Goal: Task Accomplishment & Management: Use online tool/utility

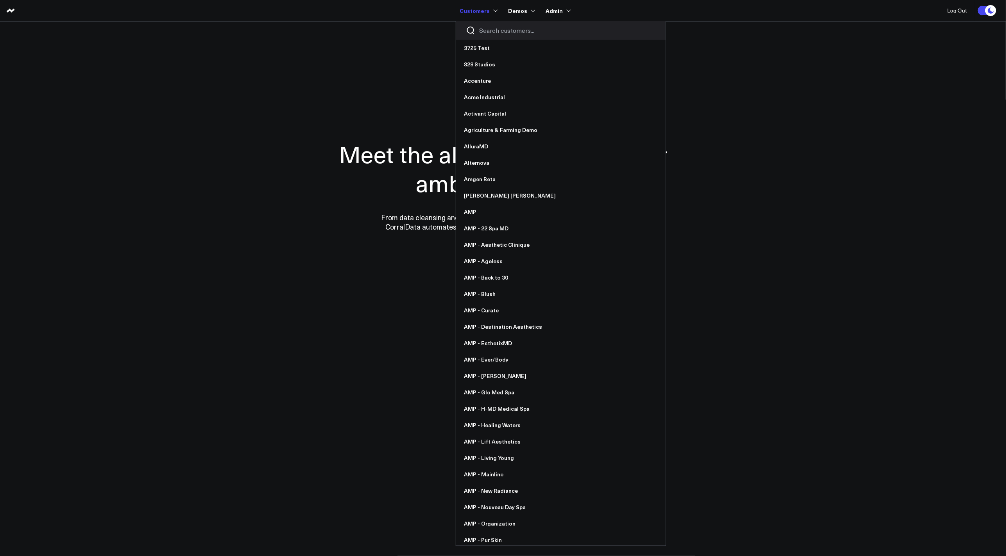
click at [508, 35] on div at bounding box center [560, 30] width 209 height 19
click at [508, 29] on input "Search customers input" at bounding box center [567, 30] width 177 height 9
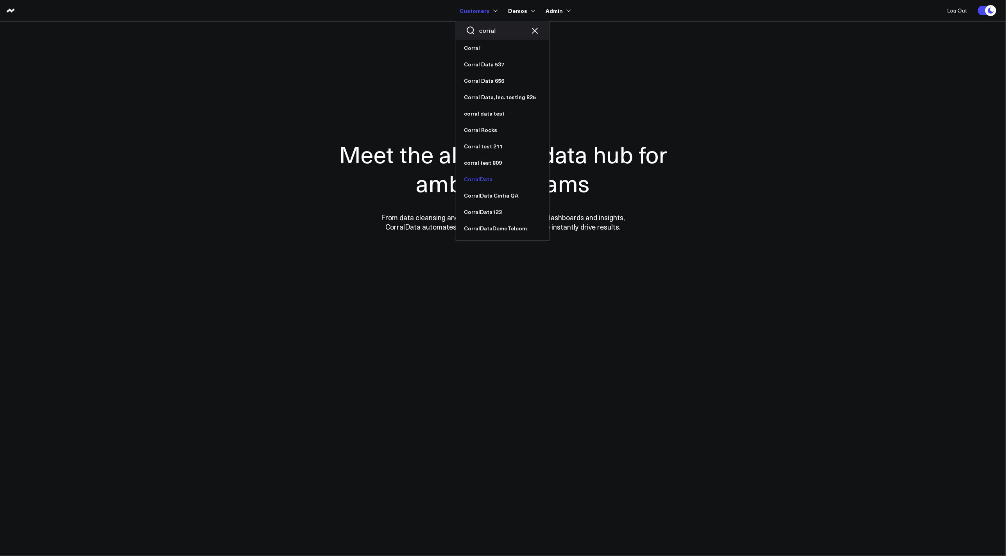
type input "corral"
click at [486, 180] on link "CorralData" at bounding box center [502, 179] width 93 height 16
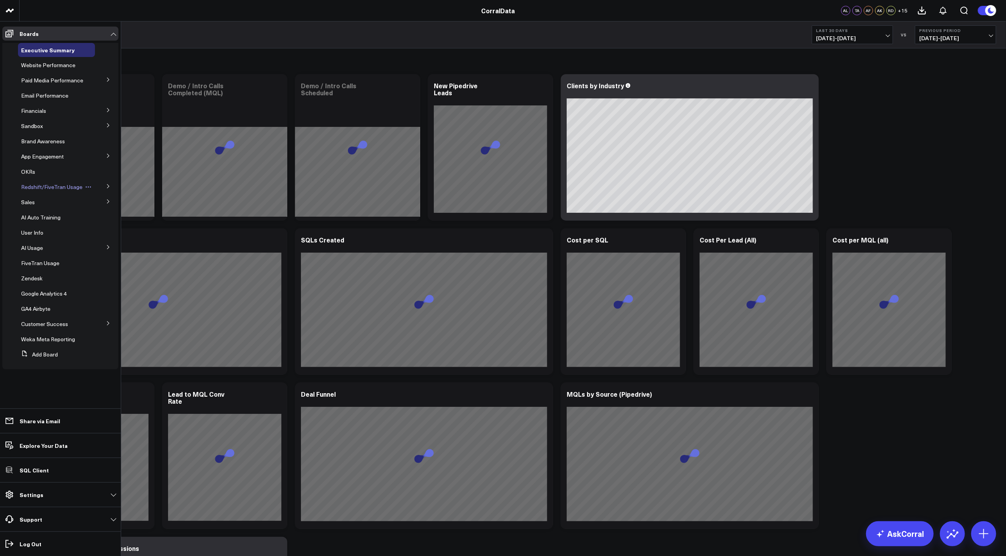
click at [51, 188] on span "Redshift/FiveTran Usage" at bounding box center [51, 186] width 61 height 7
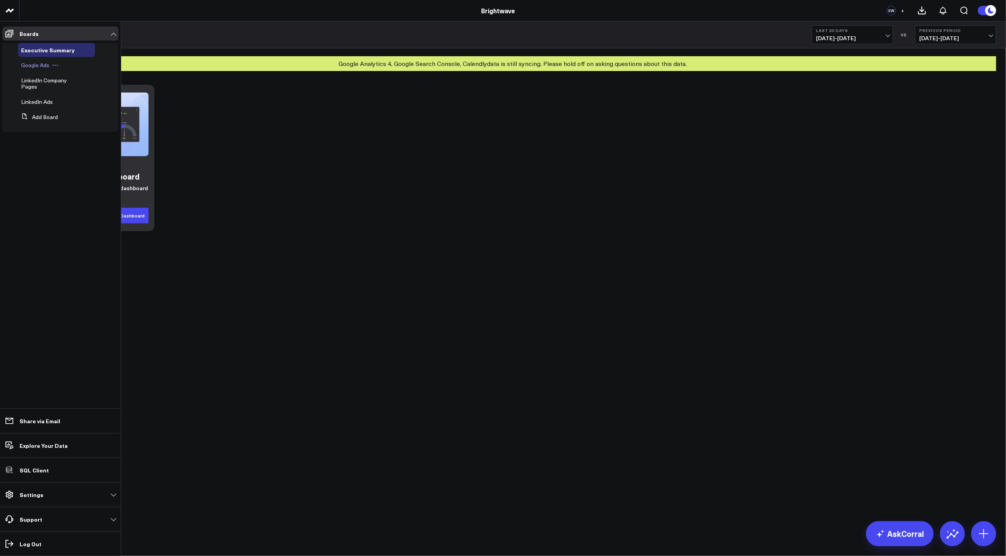
click at [29, 62] on span "Google Ads" at bounding box center [35, 64] width 28 height 7
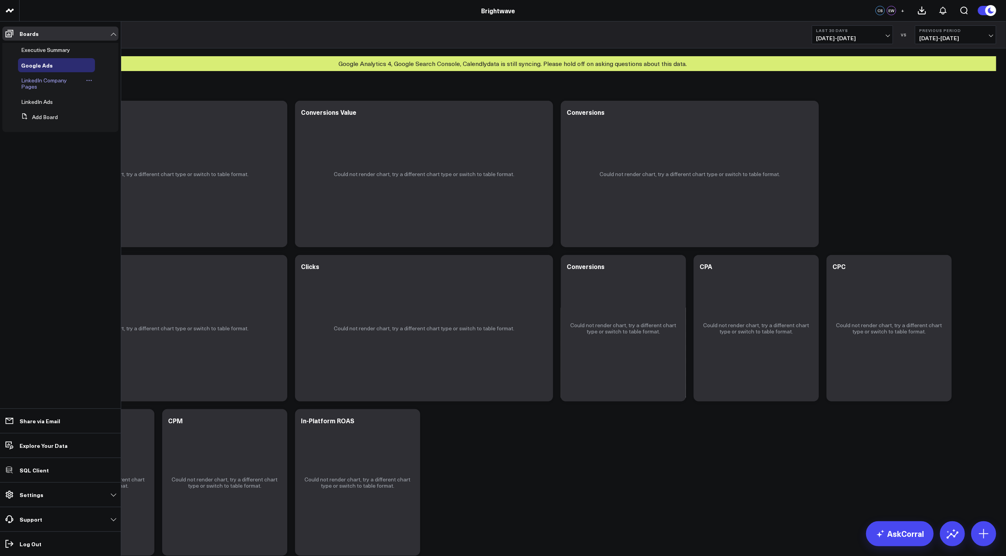
click at [33, 79] on span "LinkedIn Company Pages" at bounding box center [44, 84] width 46 height 14
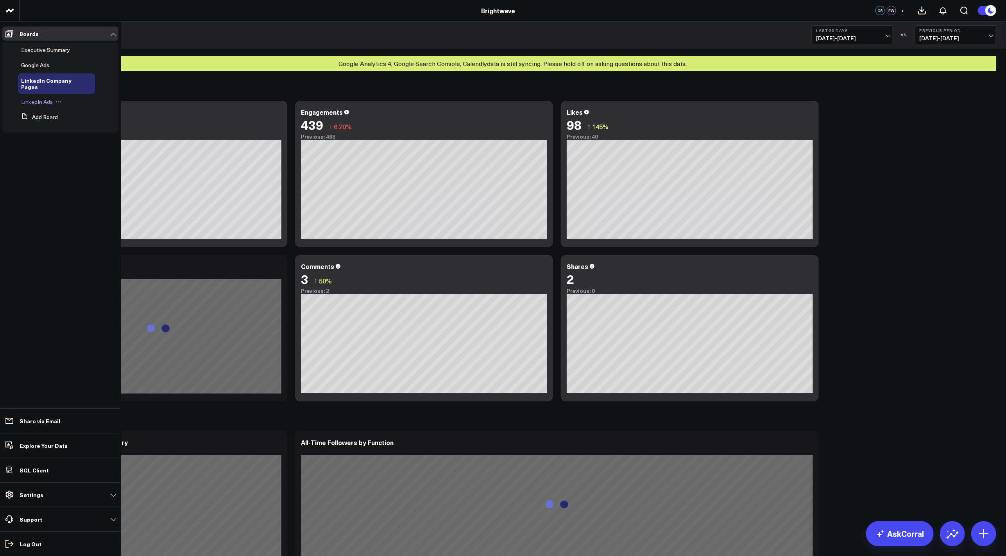
click at [29, 102] on span "LinkedIn Ads" at bounding box center [37, 101] width 32 height 7
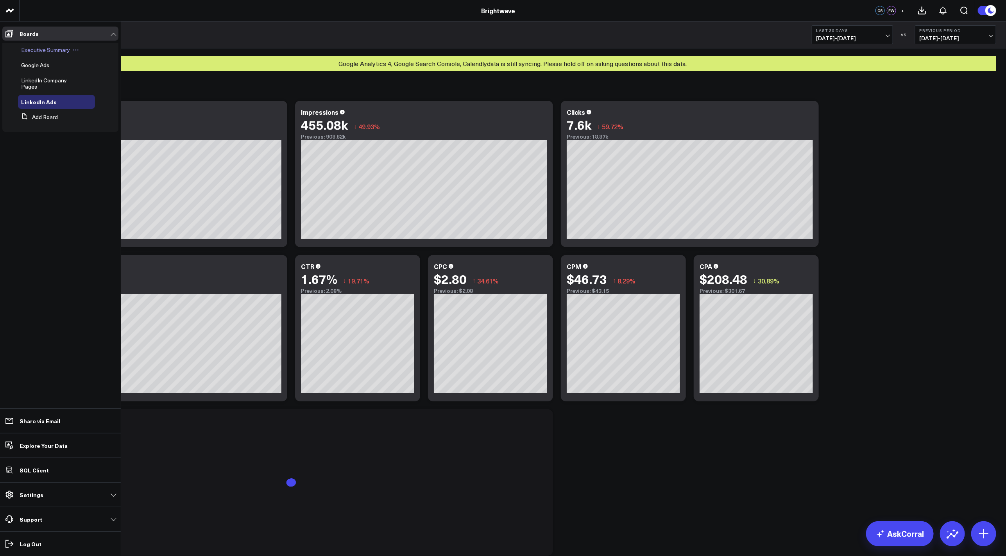
click at [40, 49] on span "Executive Summary" at bounding box center [45, 49] width 49 height 7
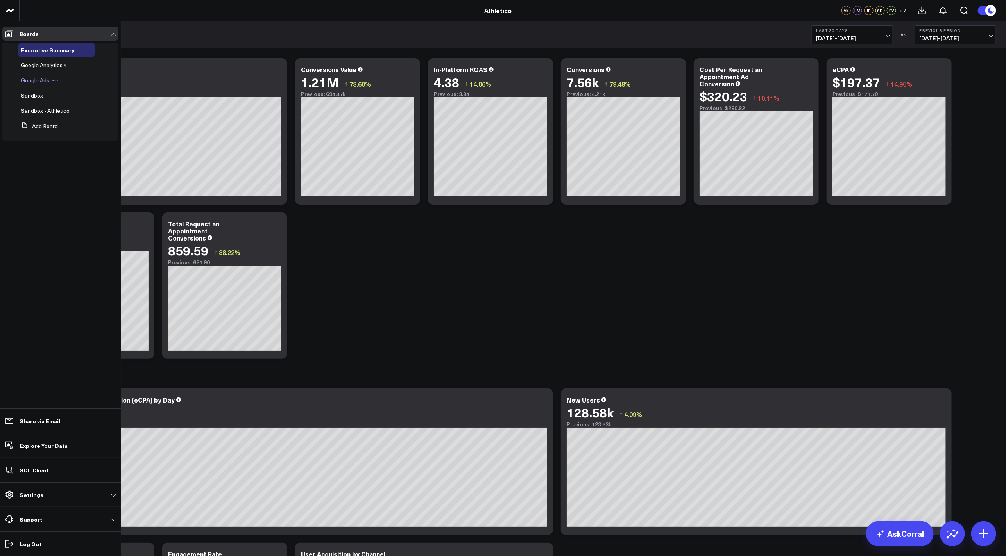
click at [35, 77] on span "Google Ads" at bounding box center [35, 80] width 28 height 7
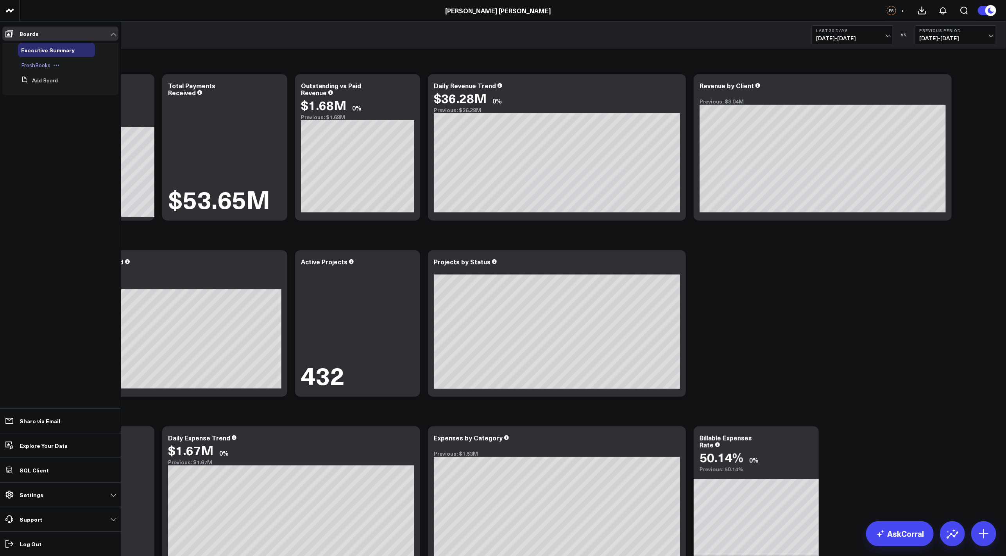
click at [31, 64] on span "FreshBooks" at bounding box center [35, 64] width 29 height 7
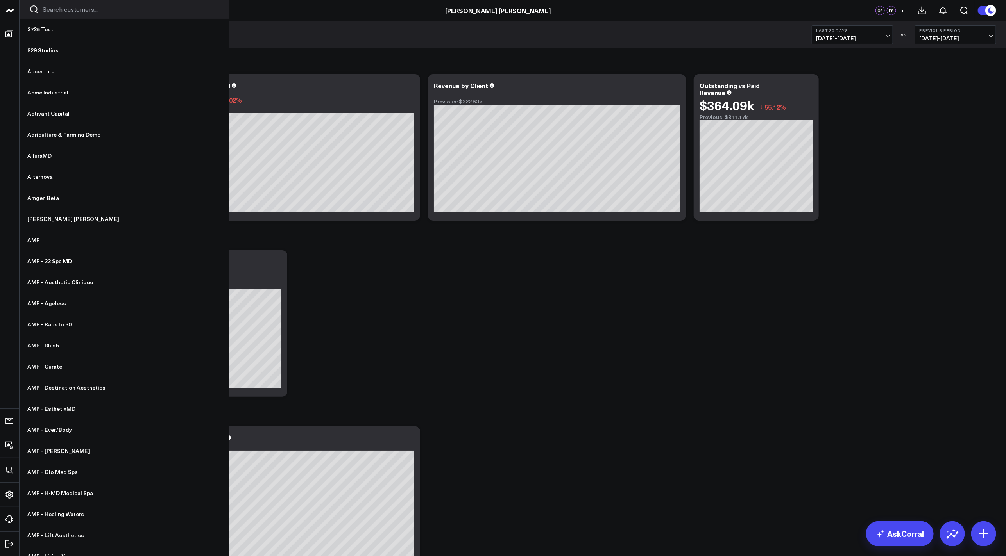
click at [56, 11] on input "Search customers input" at bounding box center [131, 9] width 177 height 9
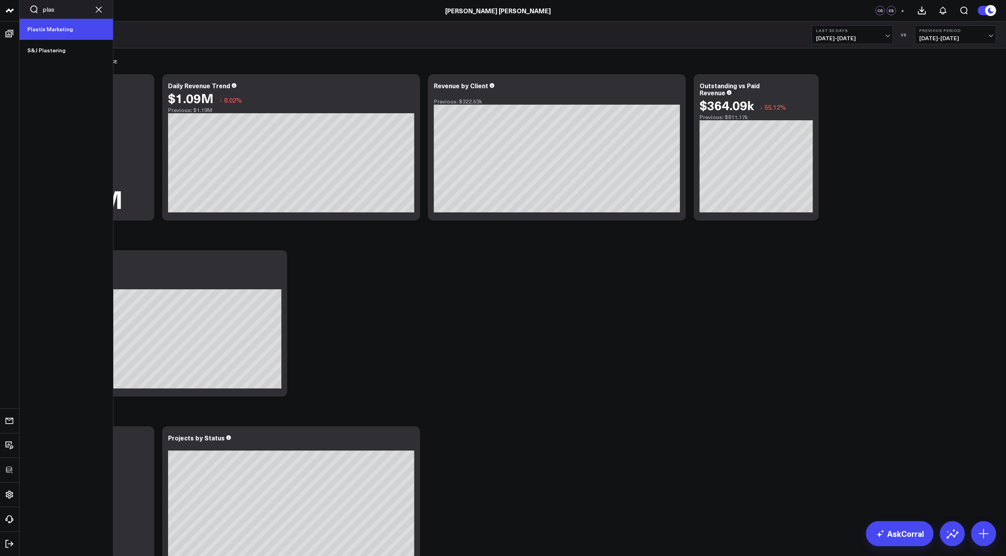
type input "plas"
click at [53, 32] on link "Plastix Marketing" at bounding box center [66, 29] width 93 height 21
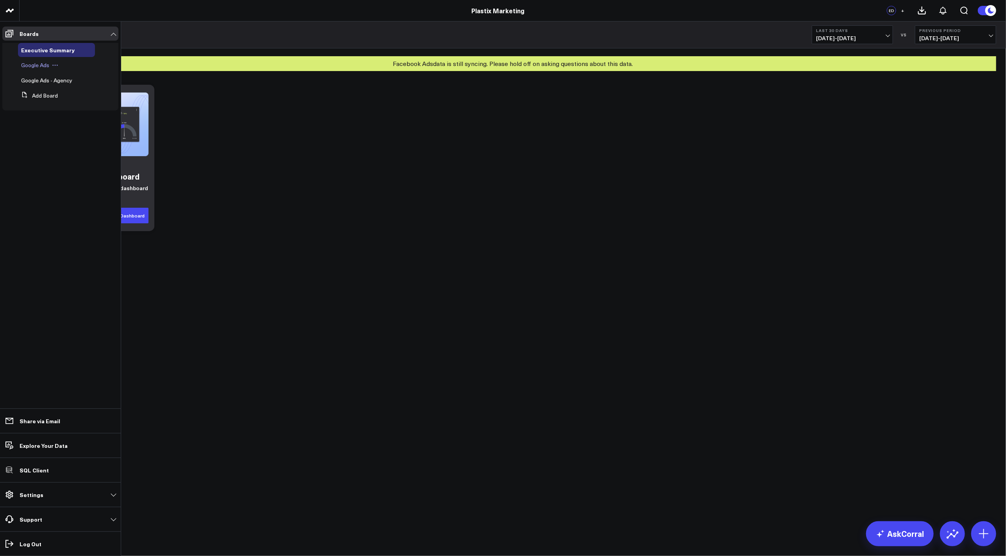
click at [38, 63] on span "Google Ads" at bounding box center [35, 64] width 28 height 7
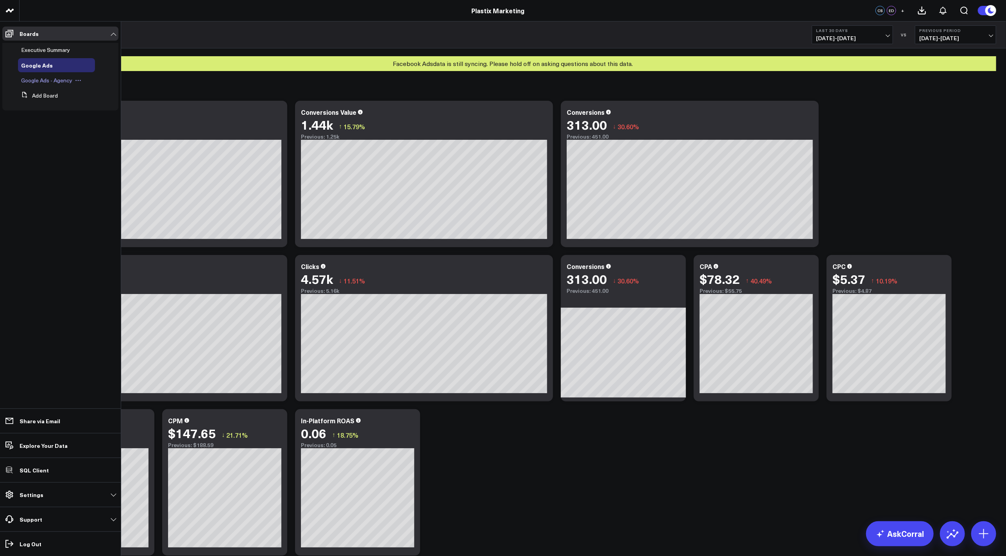
click at [39, 80] on span "Google Ads - Agency" at bounding box center [46, 80] width 51 height 7
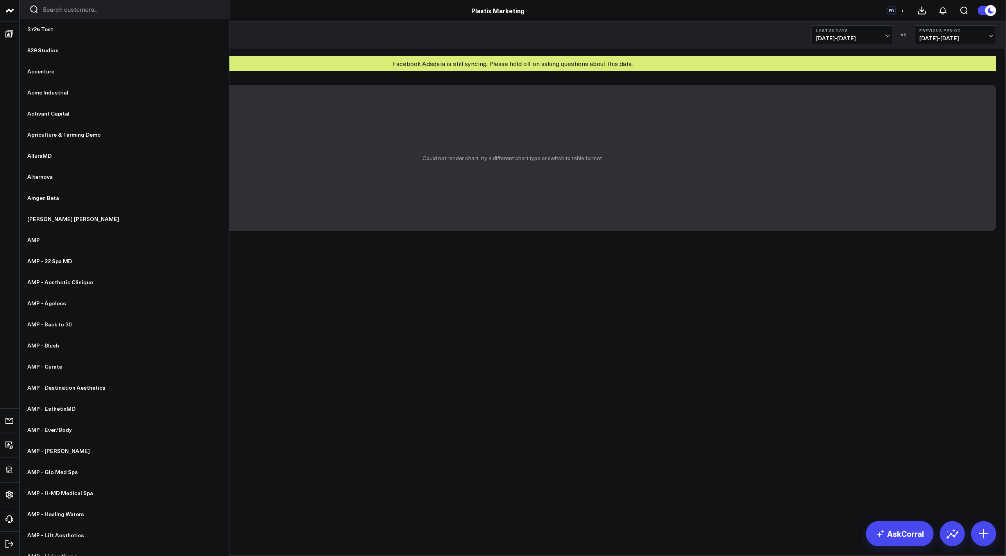
click at [88, 9] on input "Search customers input" at bounding box center [131, 9] width 177 height 9
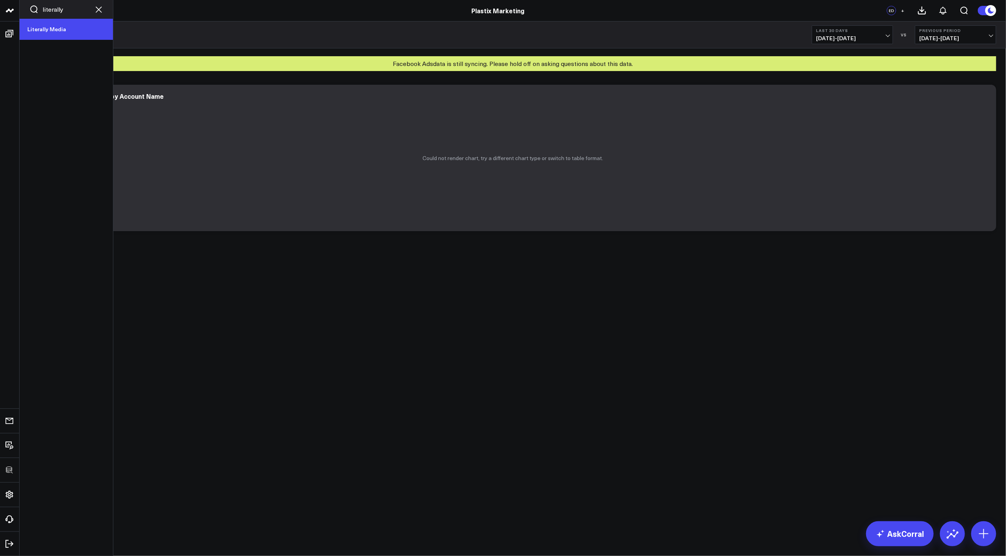
type input "literally"
click at [49, 33] on link "Literally Media" at bounding box center [66, 29] width 93 height 21
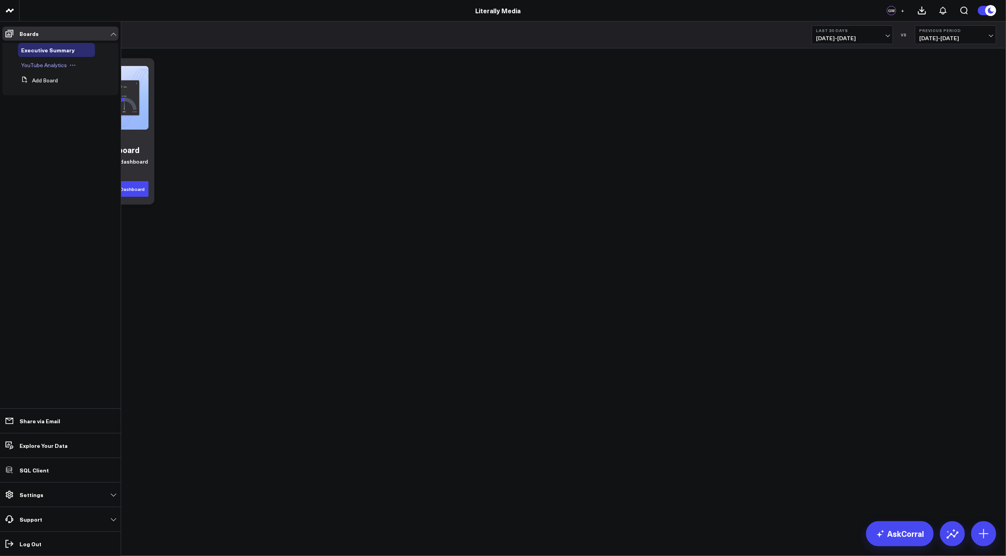
click at [55, 66] on span "YouTube Analytics" at bounding box center [44, 64] width 46 height 7
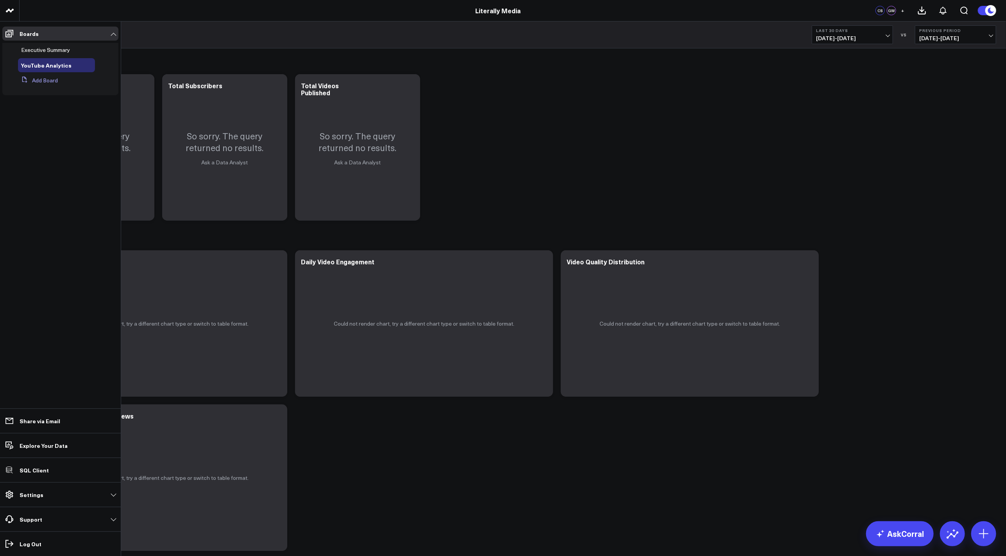
click at [50, 81] on button "Add Board" at bounding box center [38, 80] width 40 height 14
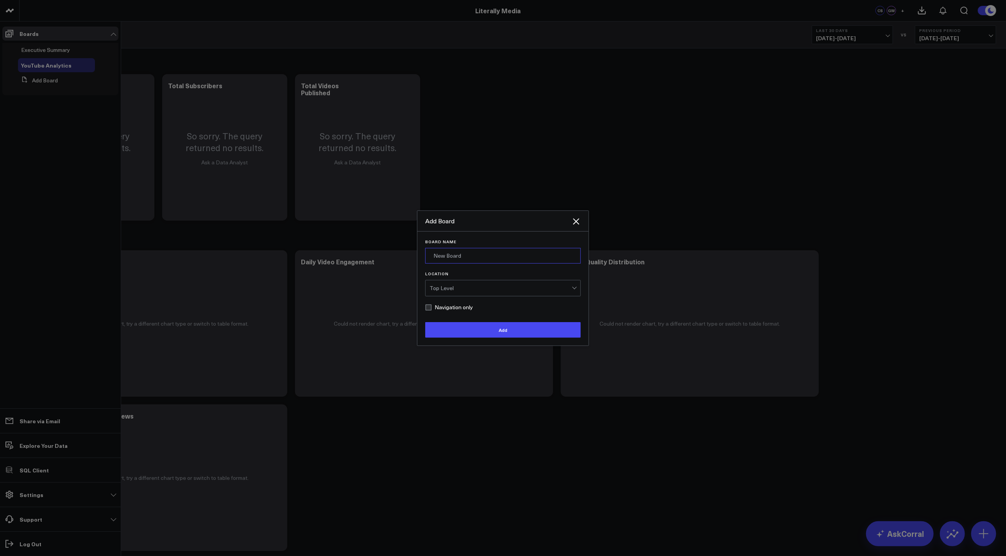
click at [509, 253] on input "Board Name" at bounding box center [503, 256] width 156 height 16
type input "Sandbox"
click at [489, 341] on div "Board Name Sandbox Location Top Level Navigation only Add" at bounding box center [502, 289] width 171 height 114
click at [505, 335] on button "Add" at bounding box center [503, 330] width 156 height 16
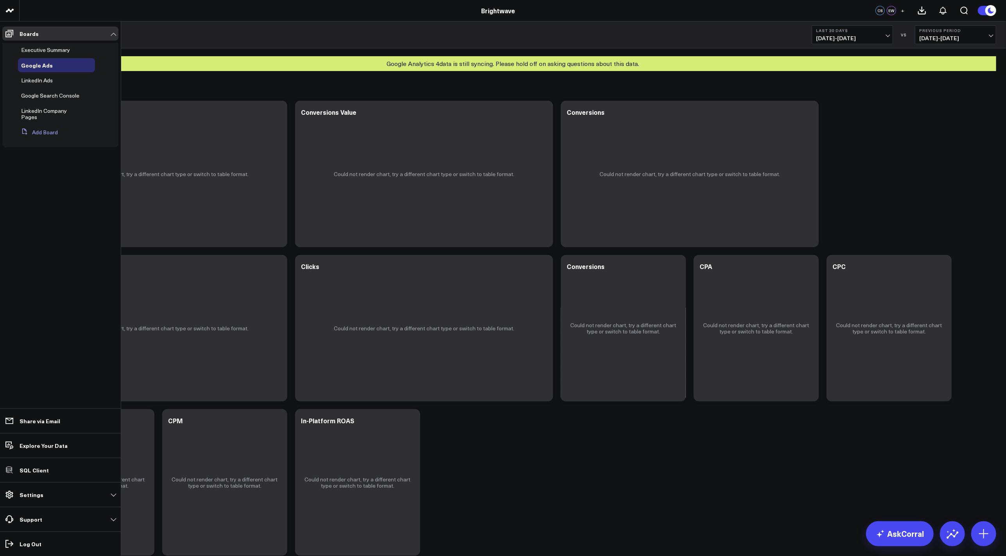
click at [45, 125] on button "Add Board" at bounding box center [38, 132] width 40 height 14
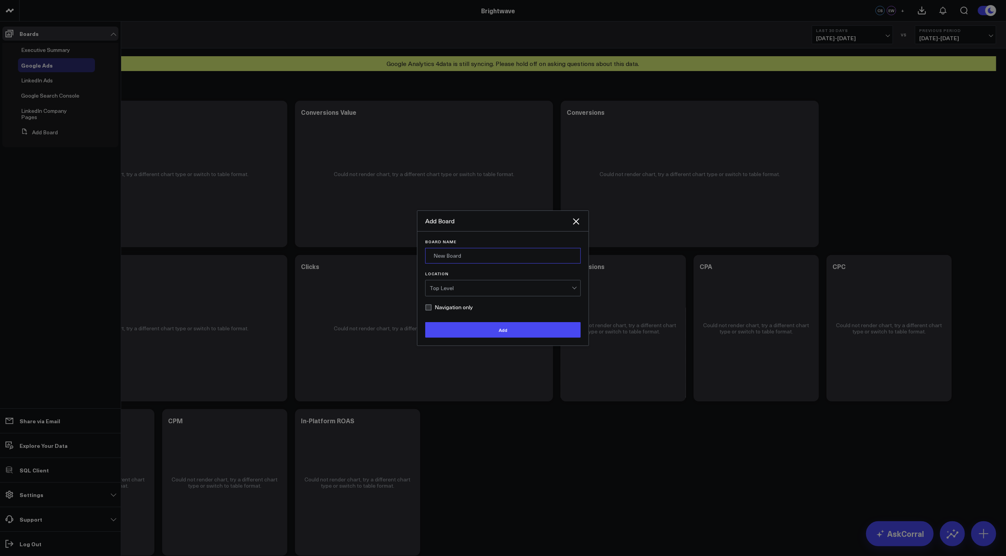
click at [471, 254] on input "Board Name" at bounding box center [503, 256] width 156 height 16
type input "Sandbox"
click at [513, 327] on button "Add" at bounding box center [503, 330] width 156 height 16
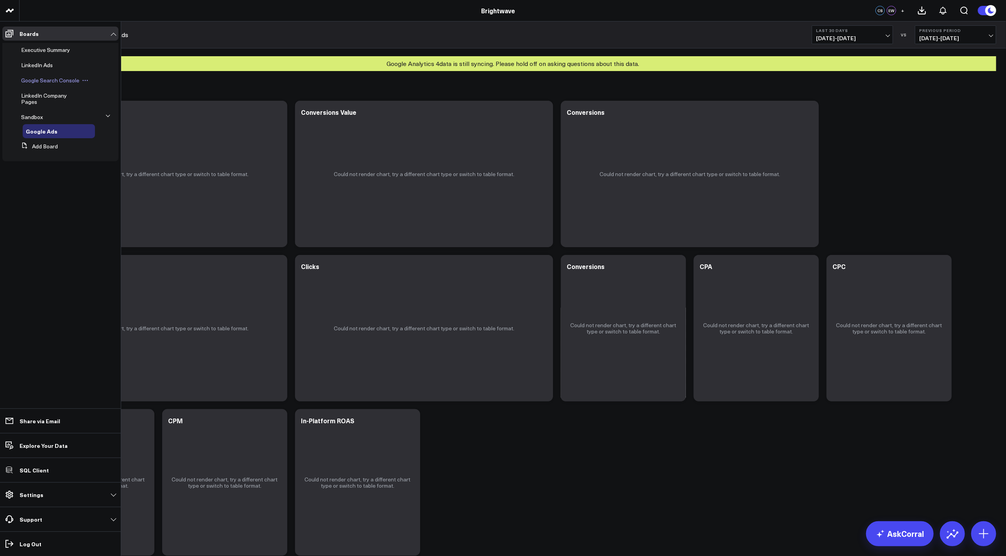
click at [63, 80] on span "Google Search Console" at bounding box center [50, 80] width 58 height 7
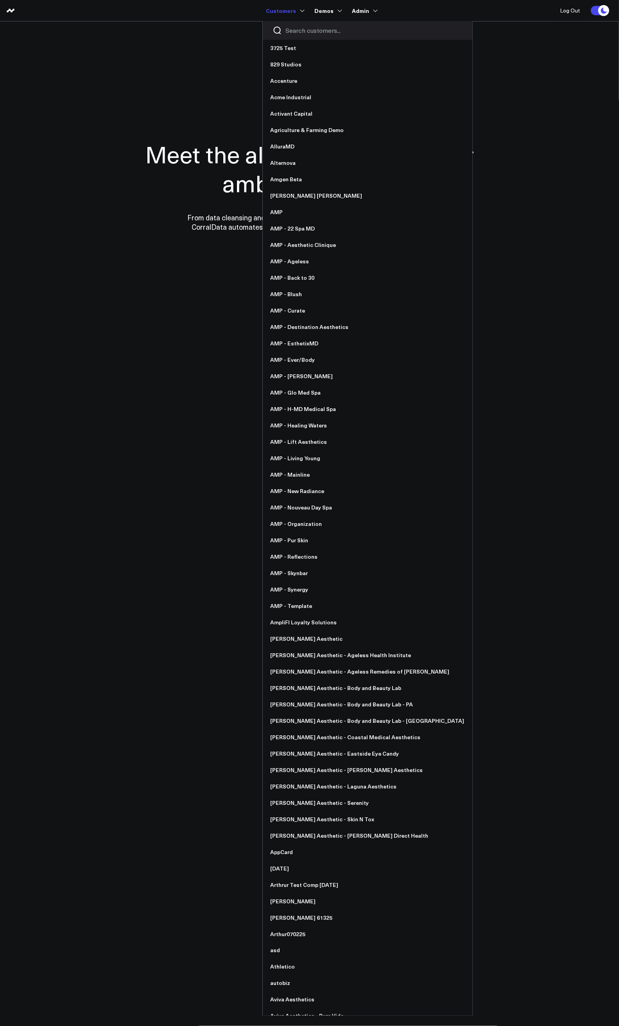
click at [304, 31] on input "Search customers input" at bounding box center [374, 30] width 177 height 9
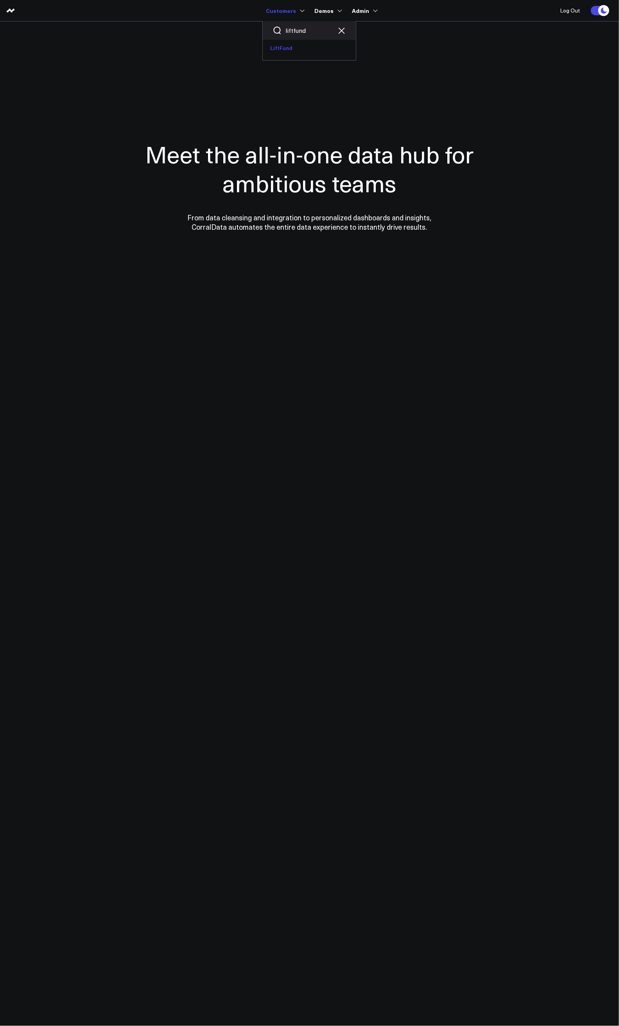
type input "liftfund"
click at [287, 53] on link "LiftFund" at bounding box center [309, 48] width 93 height 16
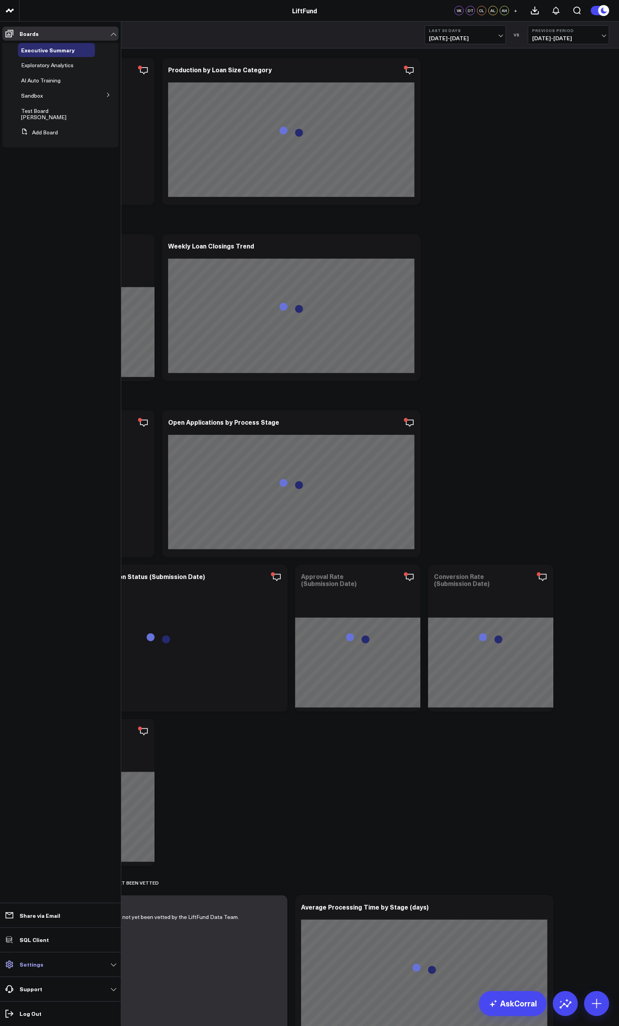
click at [30, 960] on link "Settings" at bounding box center [60, 965] width 116 height 14
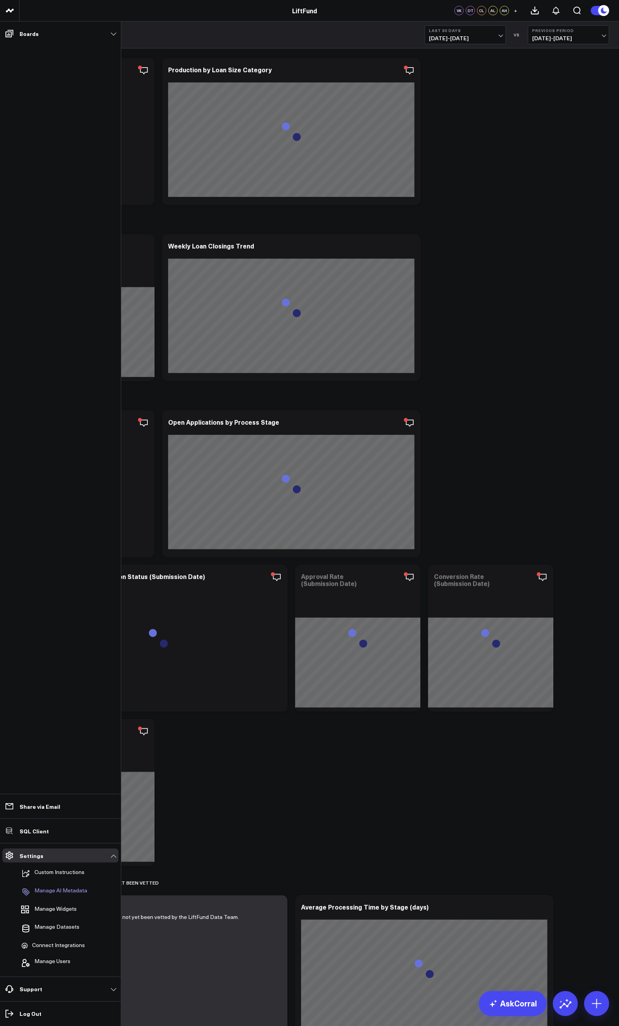
click at [59, 891] on p "Manage AI Metadata" at bounding box center [60, 891] width 53 height 9
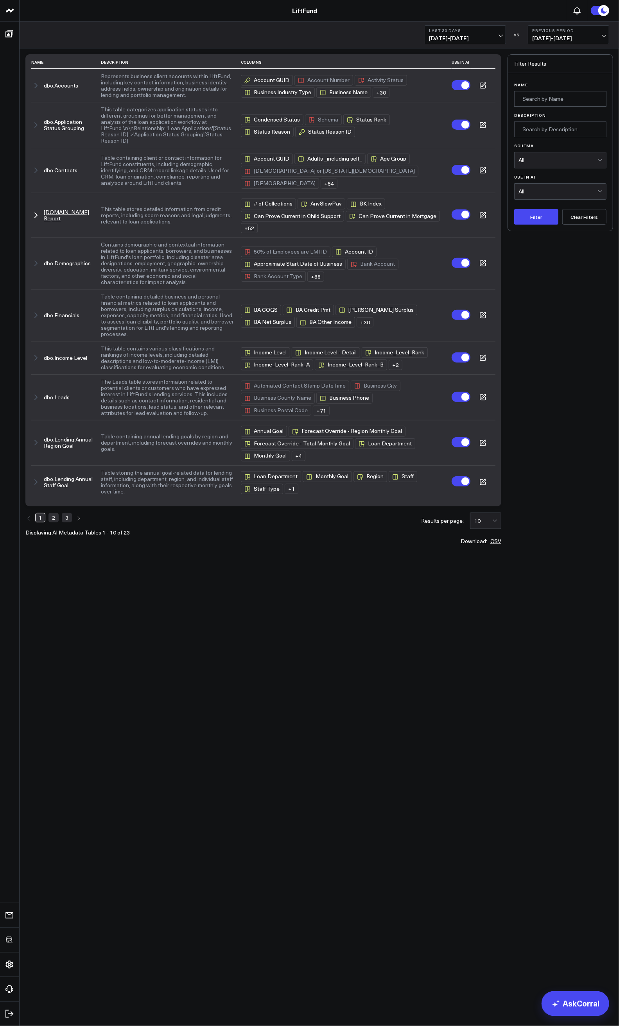
click at [73, 215] on button "[DOMAIN_NAME] Report" at bounding box center [69, 215] width 50 height 13
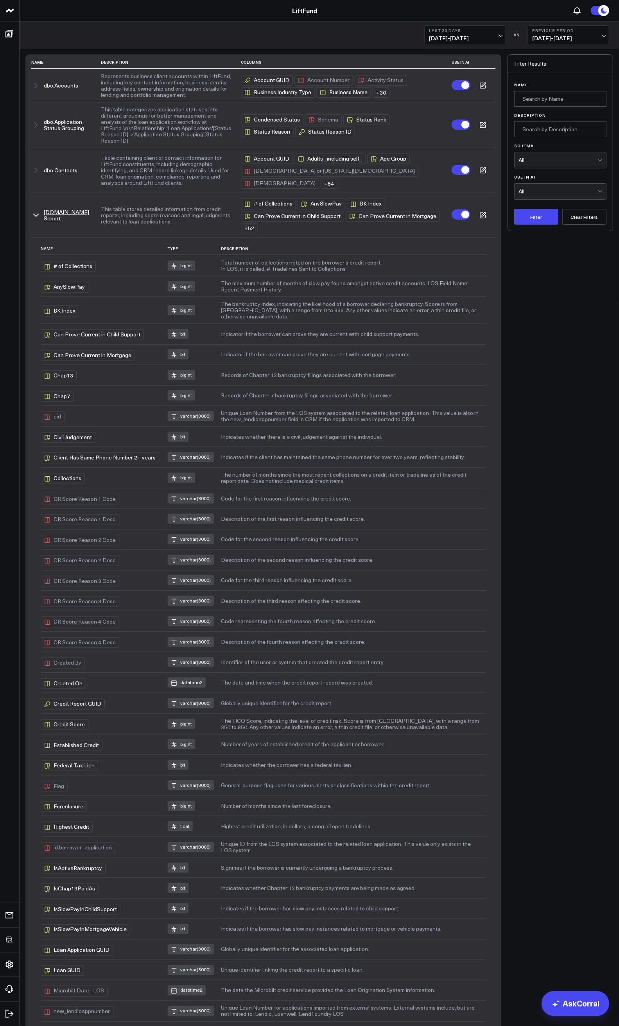
click at [65, 215] on button "[DOMAIN_NAME] Report" at bounding box center [69, 215] width 50 height 13
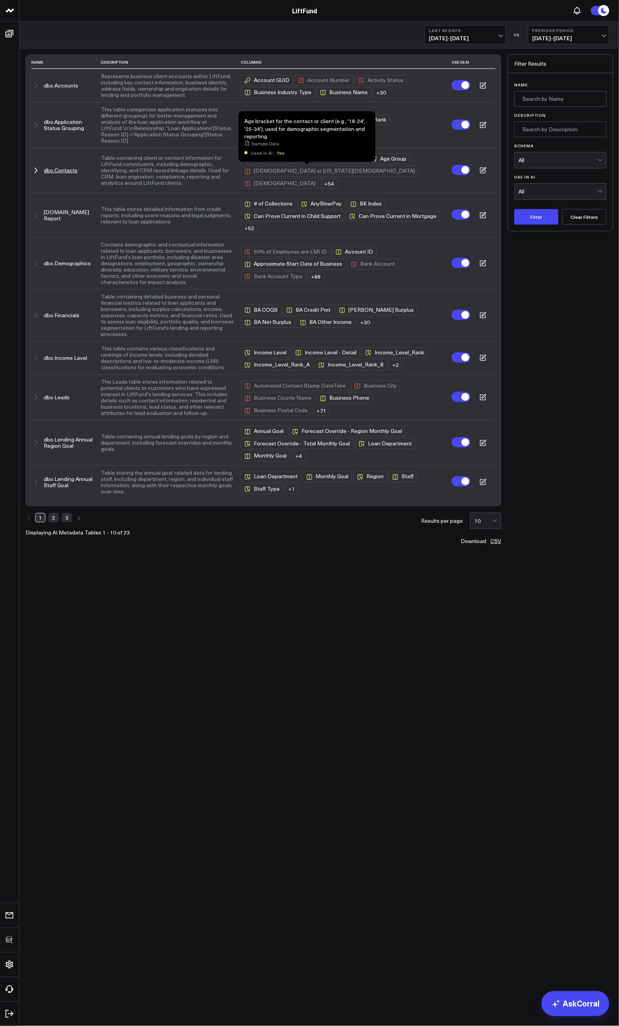
click at [367, 164] on div "Age Group" at bounding box center [388, 159] width 43 height 11
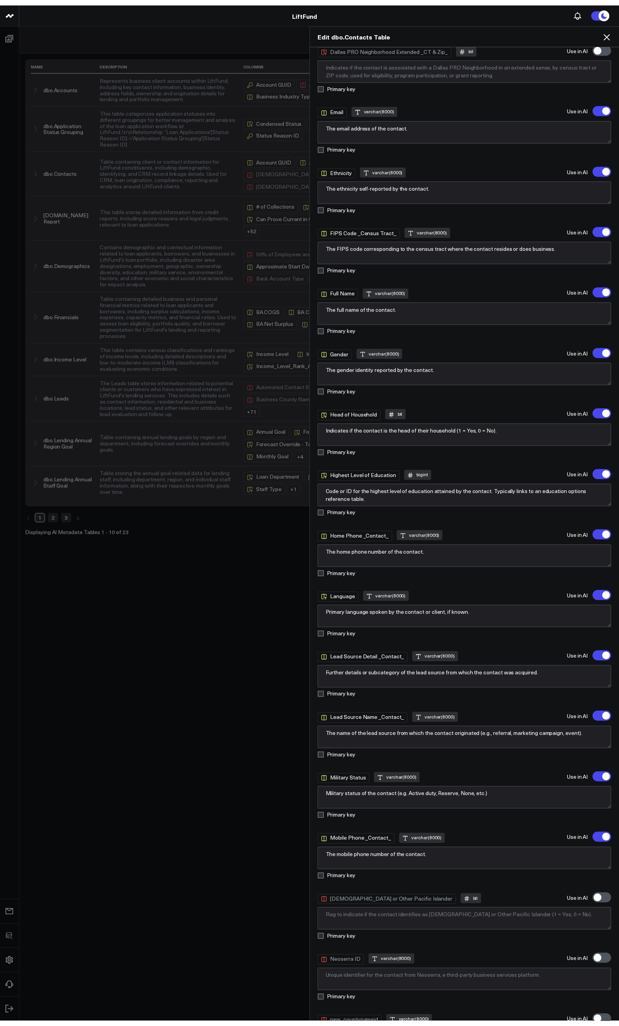
scroll to position [1609, 0]
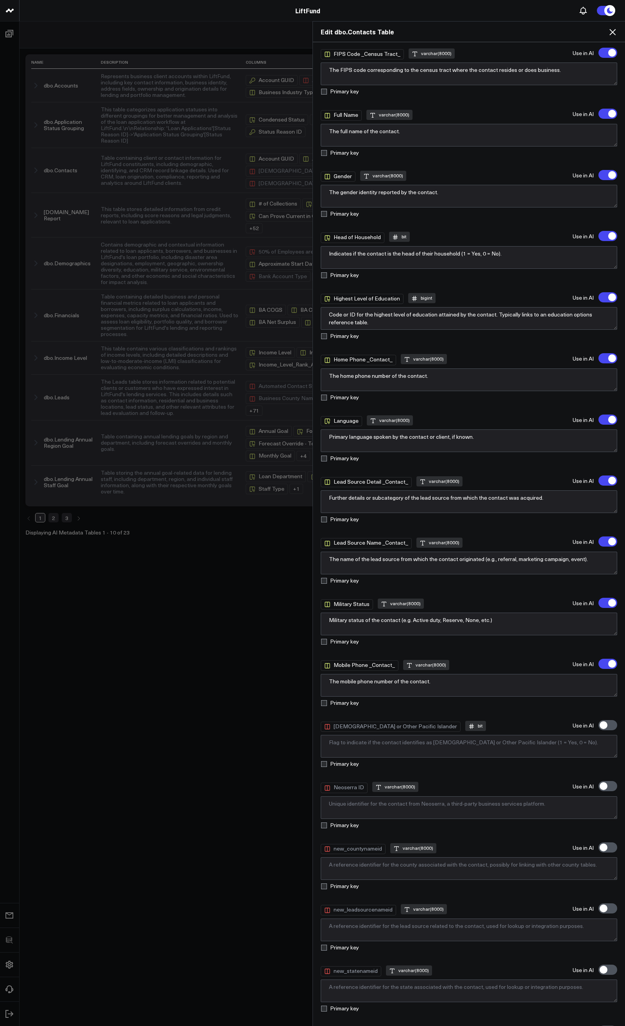
click at [616, 33] on icon at bounding box center [612, 31] width 9 height 9
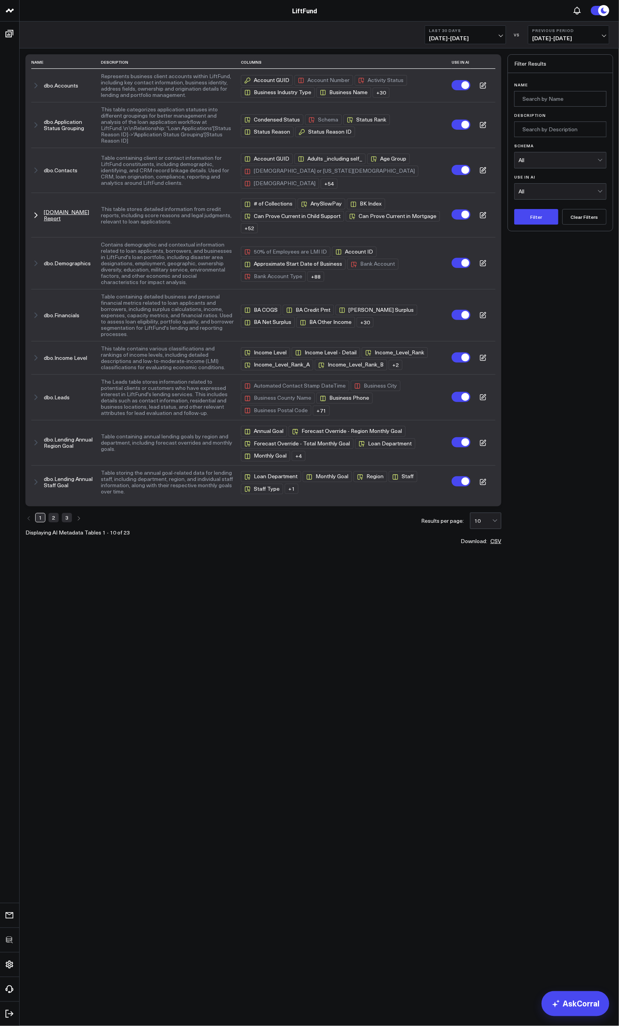
click at [486, 216] on td at bounding box center [482, 215] width 25 height 45
click at [483, 216] on icon at bounding box center [482, 215] width 7 height 7
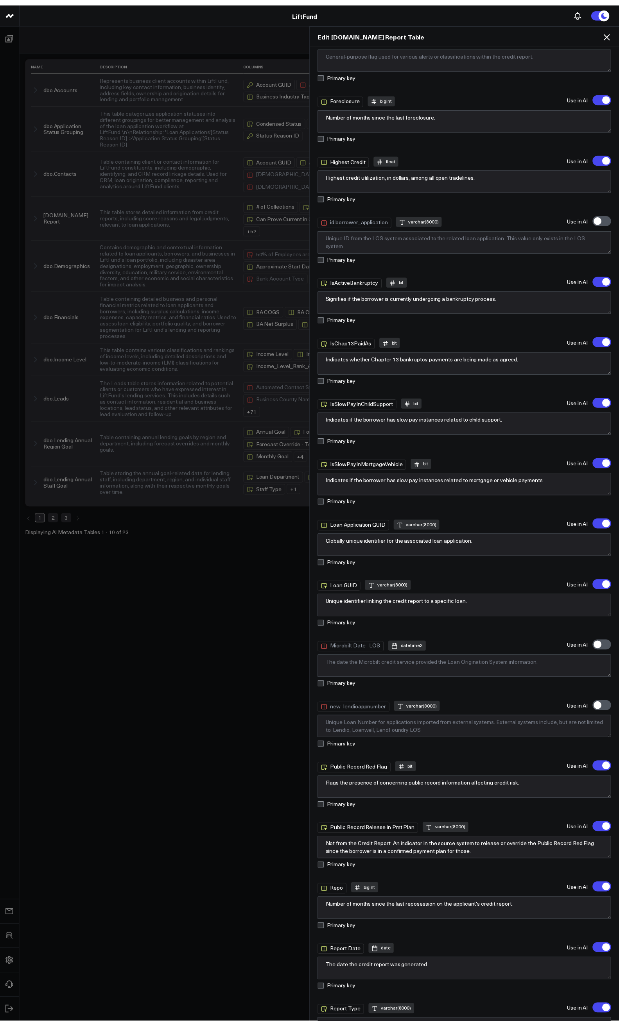
scroll to position [1876, 0]
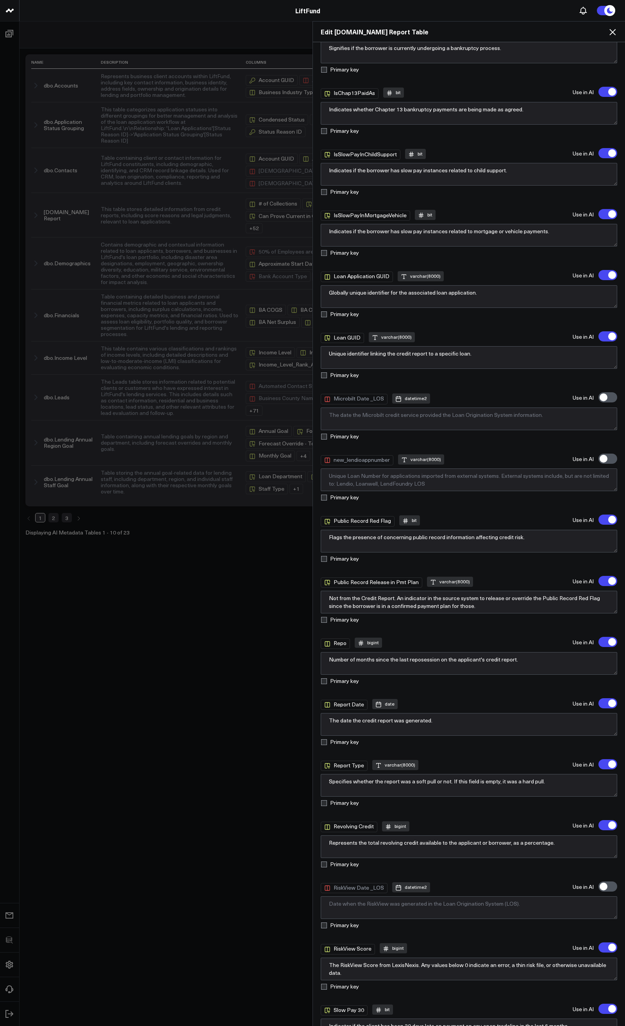
click at [184, 661] on div "Edit [DOMAIN_NAME] Report Table Description This table stores detailed informat…" at bounding box center [312, 523] width 625 height 1005
click at [611, 34] on icon at bounding box center [613, 32] width 6 height 6
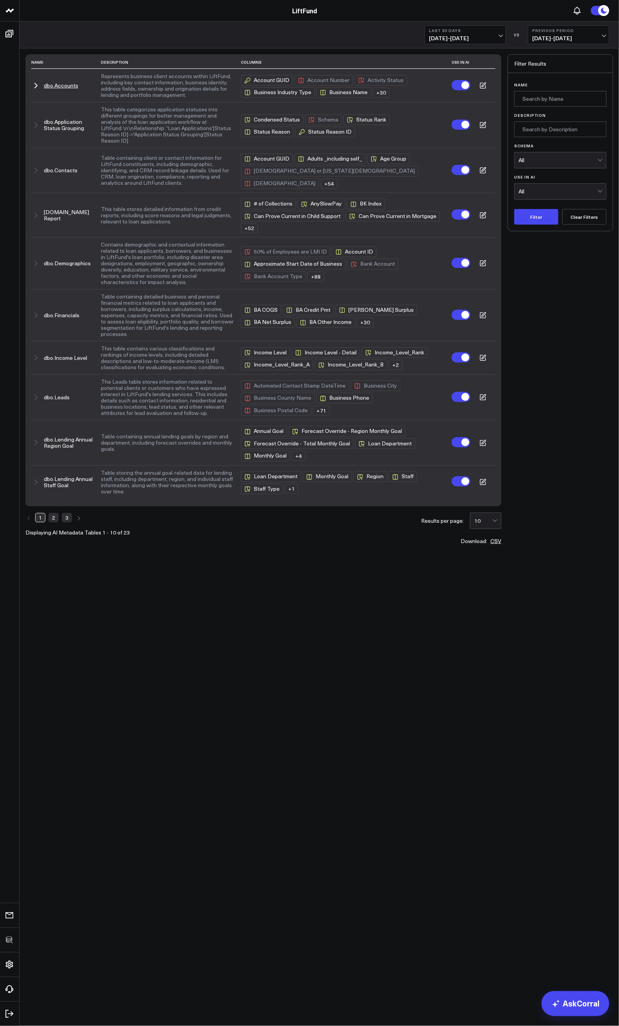
click at [481, 89] on icon at bounding box center [482, 85] width 7 height 7
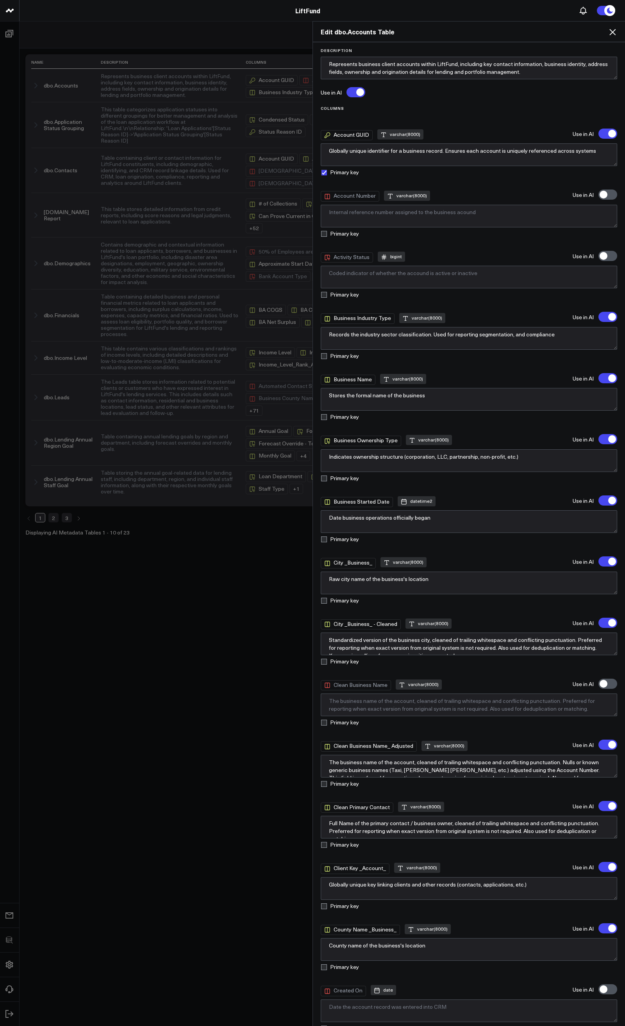
click at [611, 27] on icon at bounding box center [612, 31] width 9 height 9
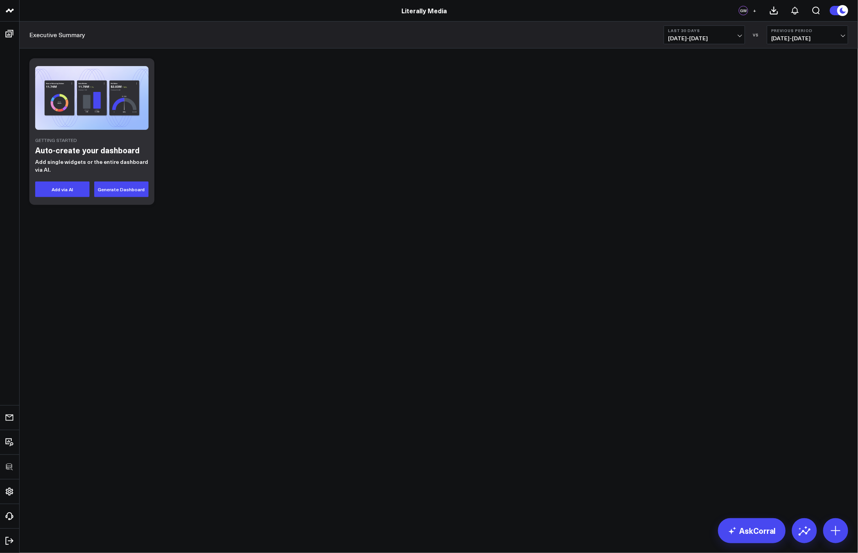
click at [268, 174] on div "Getting Started Auto-create your dashboard Add single widgets or the entire das…" at bounding box center [438, 131] width 826 height 154
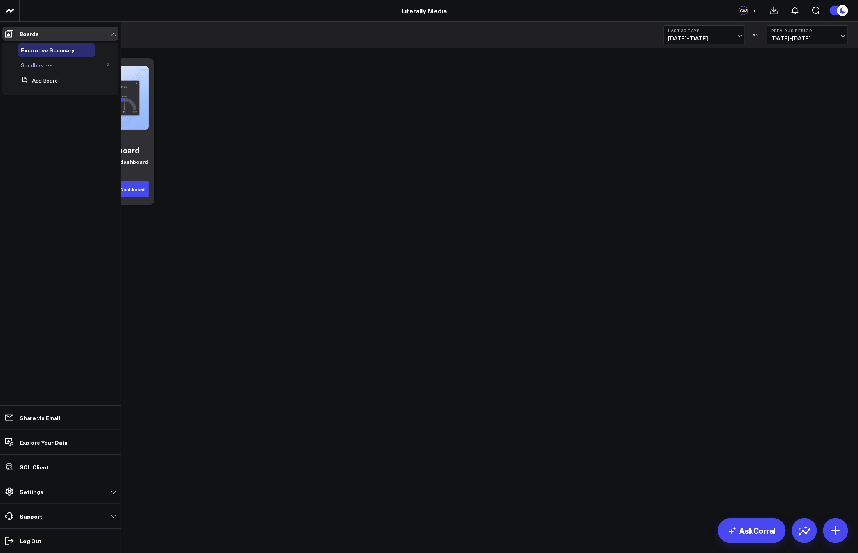
click at [36, 68] on span "Sandbox" at bounding box center [32, 64] width 22 height 7
click at [105, 61] on button at bounding box center [108, 64] width 20 height 12
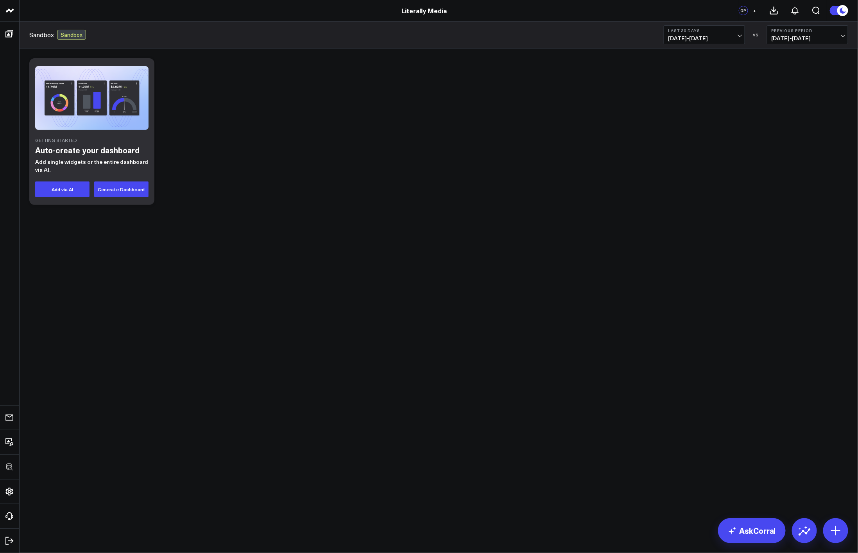
click at [532, 195] on div "Getting Started Auto-create your dashboard Add single widgets or the entire das…" at bounding box center [438, 131] width 826 height 154
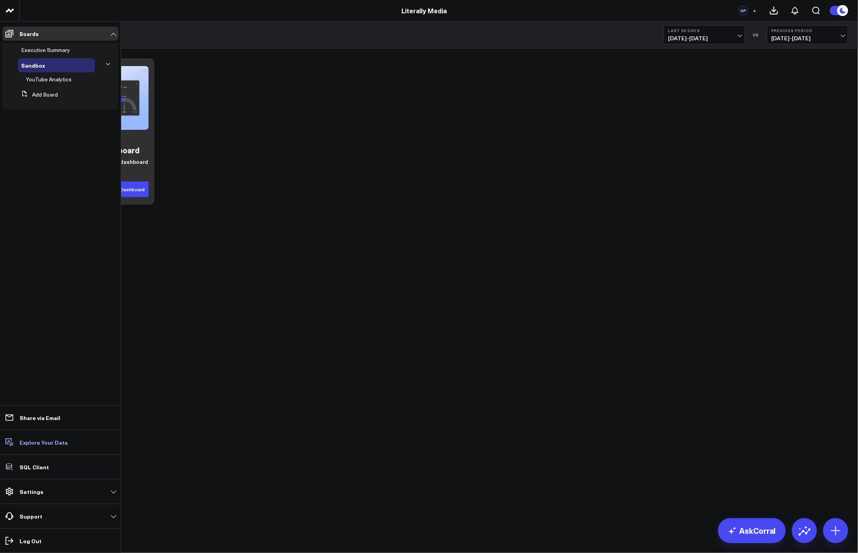
click at [57, 443] on p "Explore Your Data" at bounding box center [44, 442] width 48 height 6
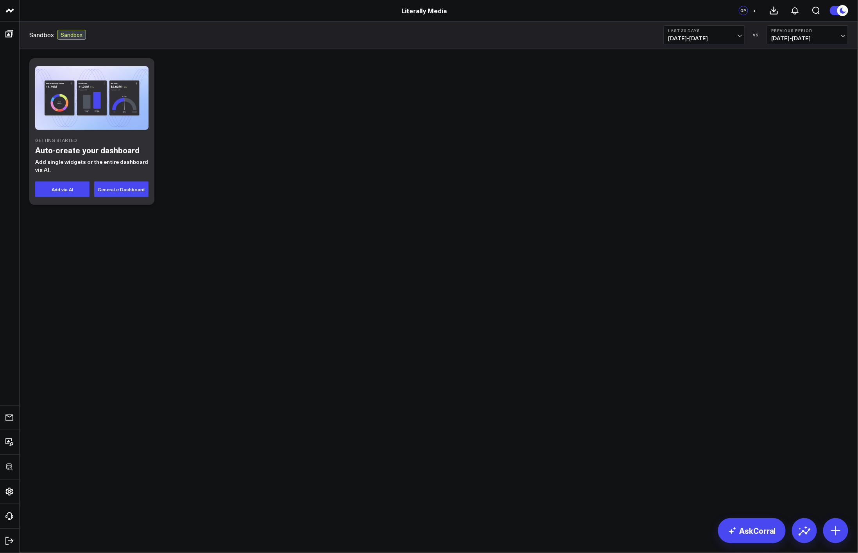
click at [477, 237] on div "Getting Started Auto-create your dashboard Add single widgets or the entire das…" at bounding box center [439, 151] width 838 height 207
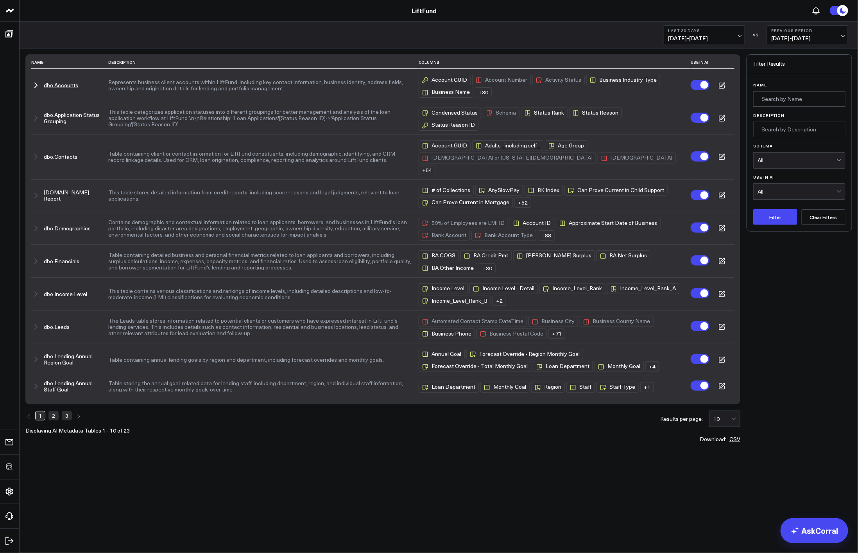
click at [720, 86] on icon at bounding box center [721, 85] width 7 height 7
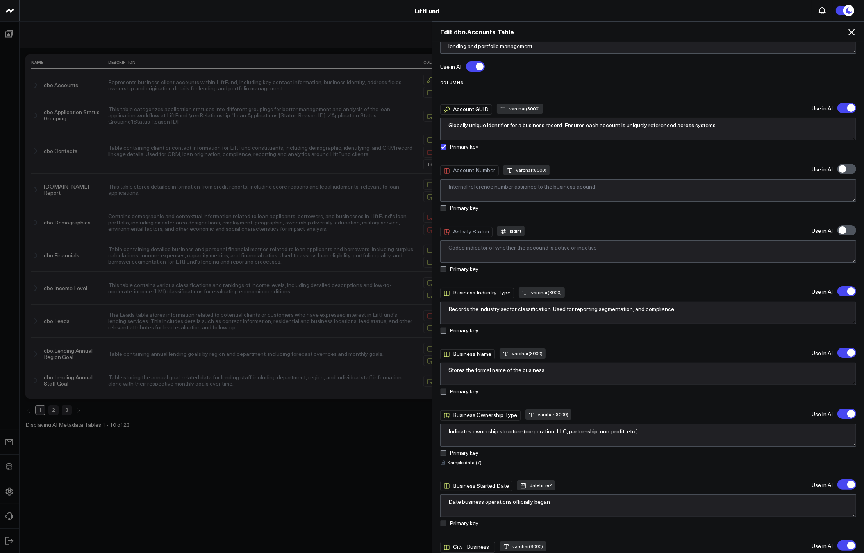
scroll to position [52, 0]
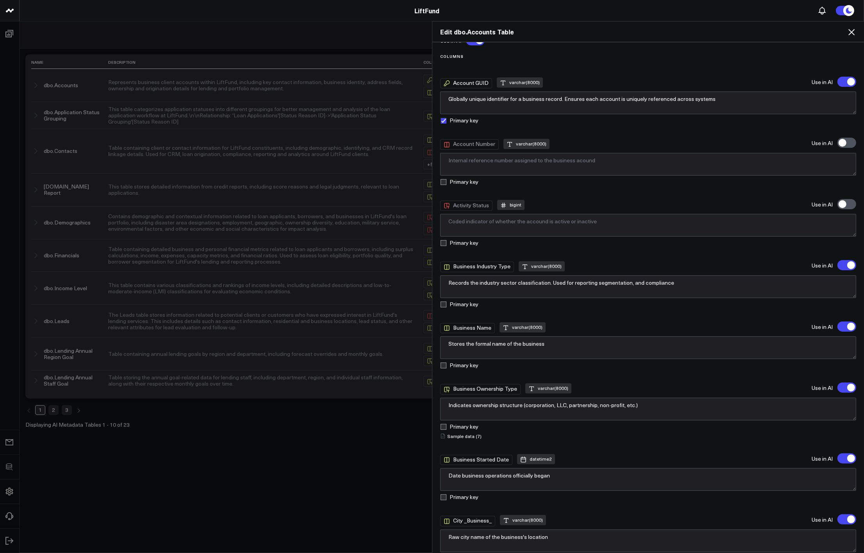
click at [468, 154] on summary "Sample data ( 7 )" at bounding box center [460, 436] width 41 height 6
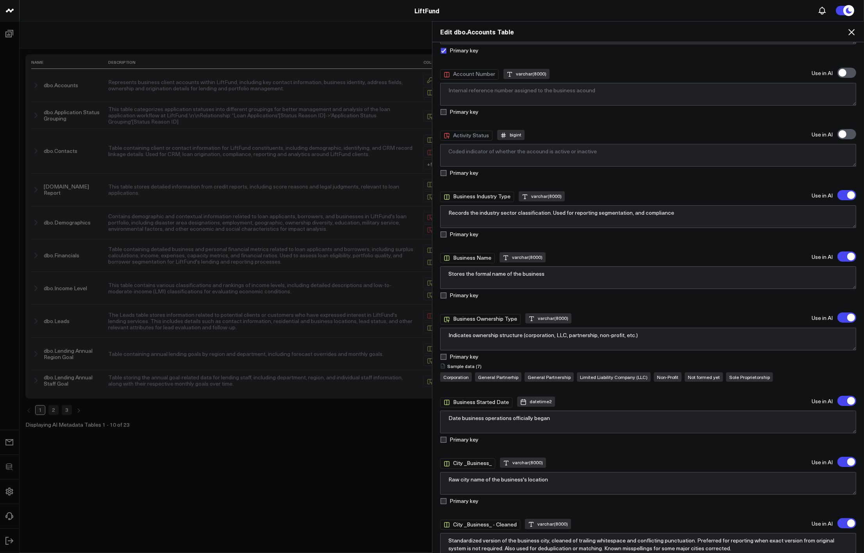
scroll to position [208, 0]
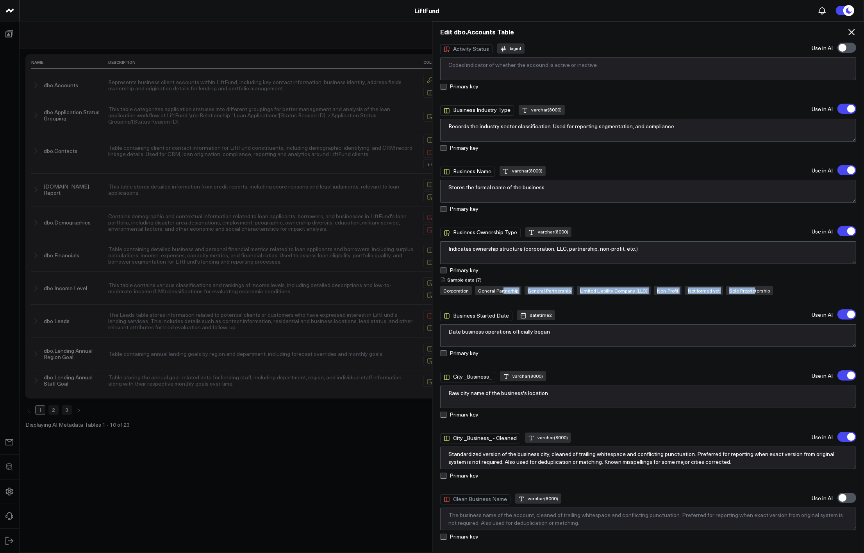
drag, startPoint x: 751, startPoint y: 289, endPoint x: 502, endPoint y: 289, distance: 248.5
click at [502, 154] on div "Corporation General Partnerhip General Partnership Limited Liability Company (L…" at bounding box center [606, 290] width 333 height 9
click at [469, 154] on div "Corporation" at bounding box center [456, 290] width 32 height 9
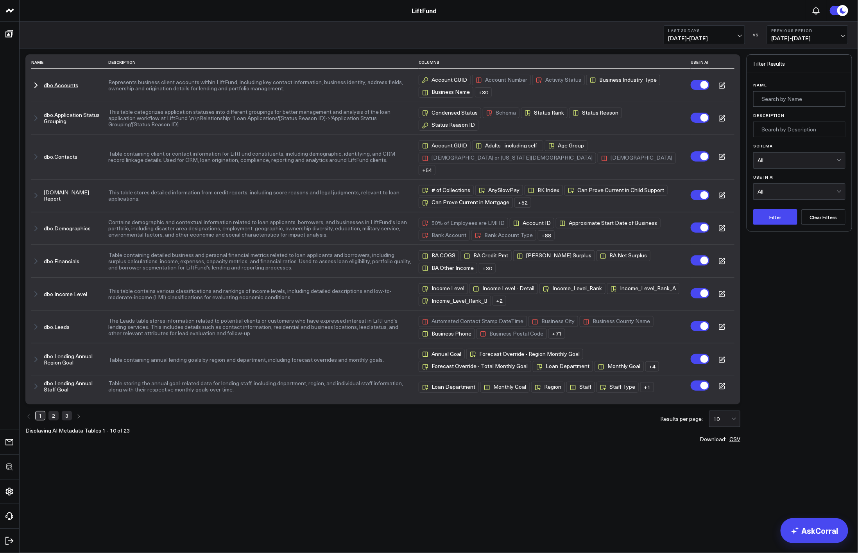
click at [724, 88] on icon at bounding box center [721, 85] width 7 height 7
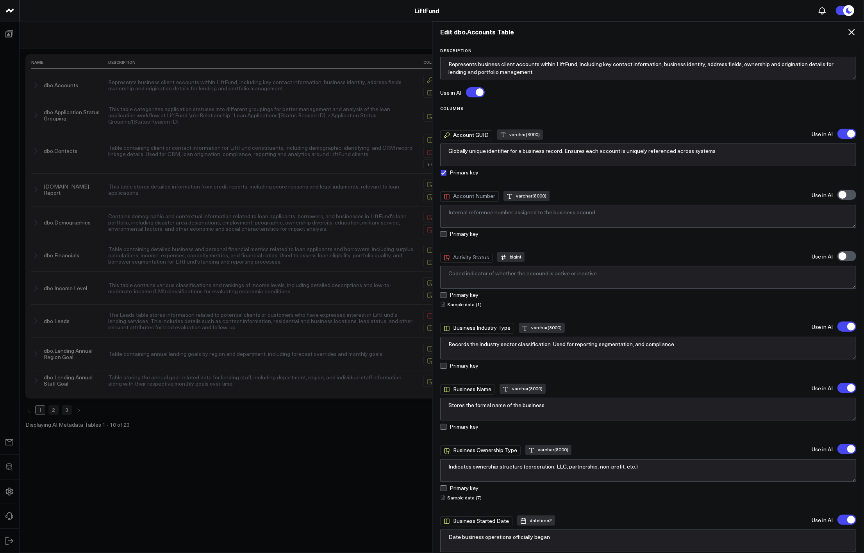
click at [471, 306] on summary "Sample data ( 1 )" at bounding box center [460, 304] width 41 height 6
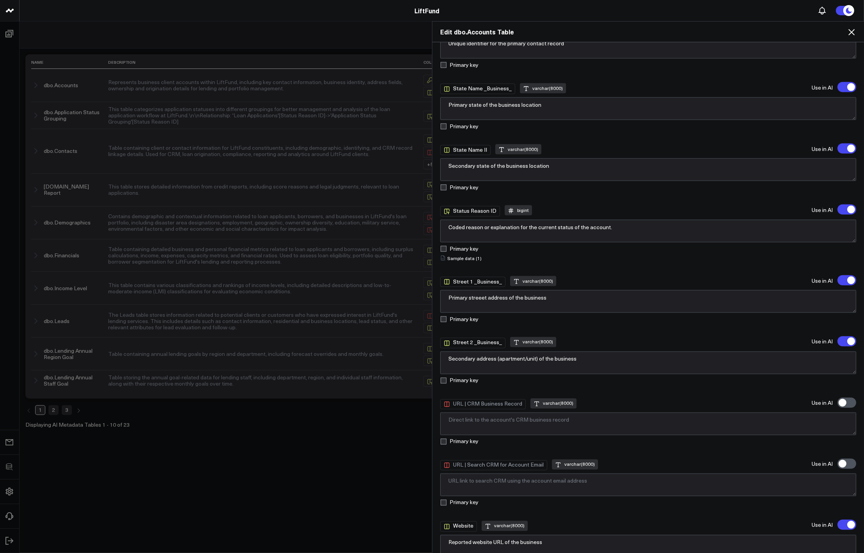
scroll to position [1779, 0]
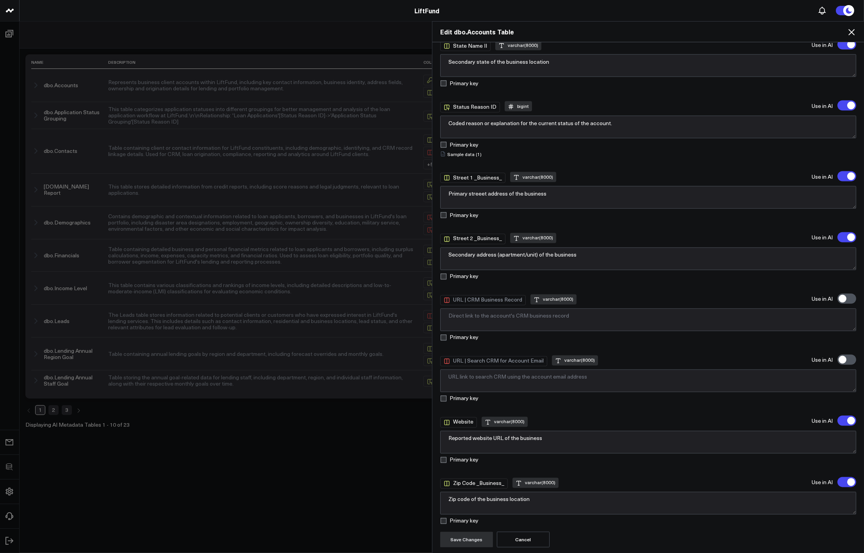
click at [322, 469] on div "Edit dbo.Accounts Table Description Represents business client accounts within …" at bounding box center [432, 286] width 864 height 531
click at [852, 32] on icon at bounding box center [852, 32] width 6 height 6
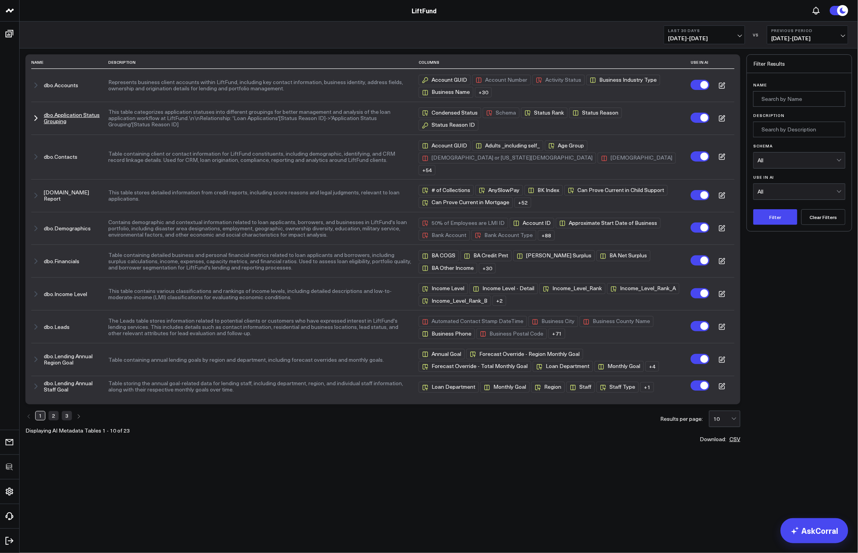
click at [721, 117] on icon at bounding box center [721, 118] width 7 height 7
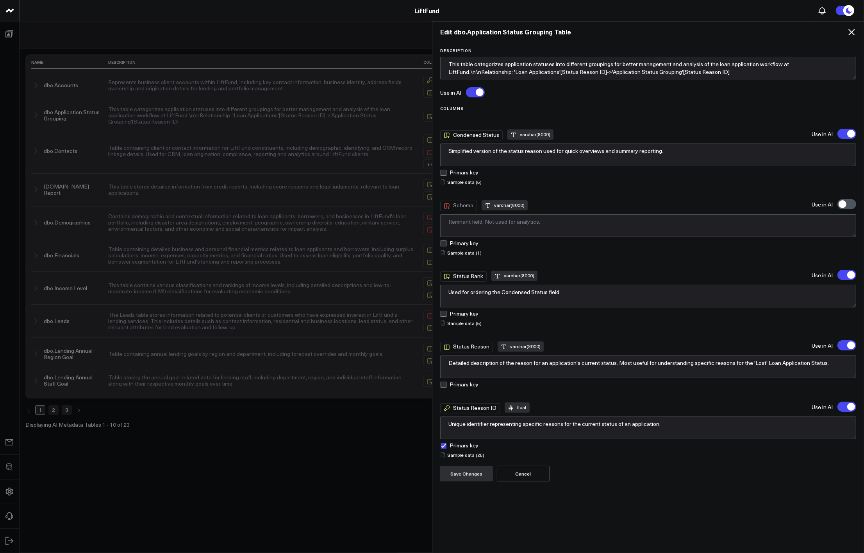
click at [476, 181] on summary "Sample data ( 5 )" at bounding box center [460, 182] width 41 height 6
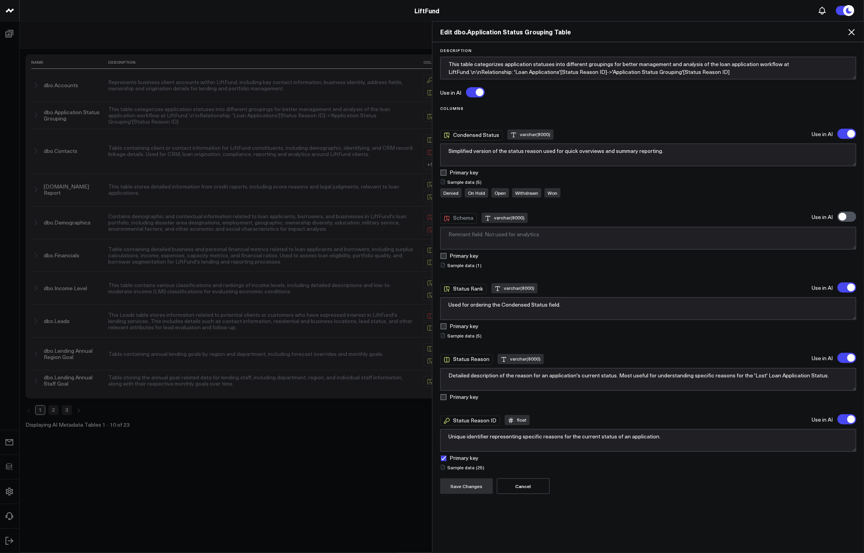
click at [461, 185] on details "Sample data ( 5 ) Denied On Hold Open Withdrawn Won" at bounding box center [500, 188] width 120 height 19
click at [461, 182] on summary "Sample data ( 5 )" at bounding box center [500, 182] width 120 height 6
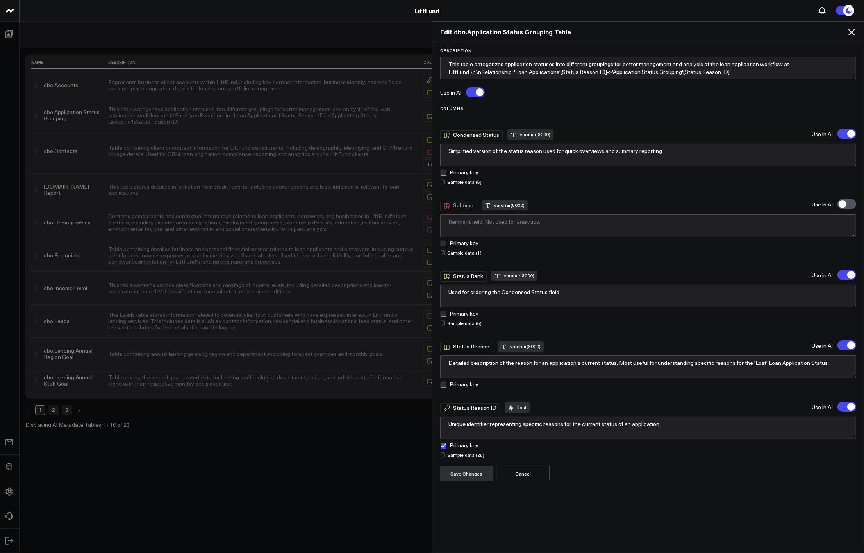
click at [465, 182] on summary "Sample data ( 5 )" at bounding box center [460, 182] width 41 height 6
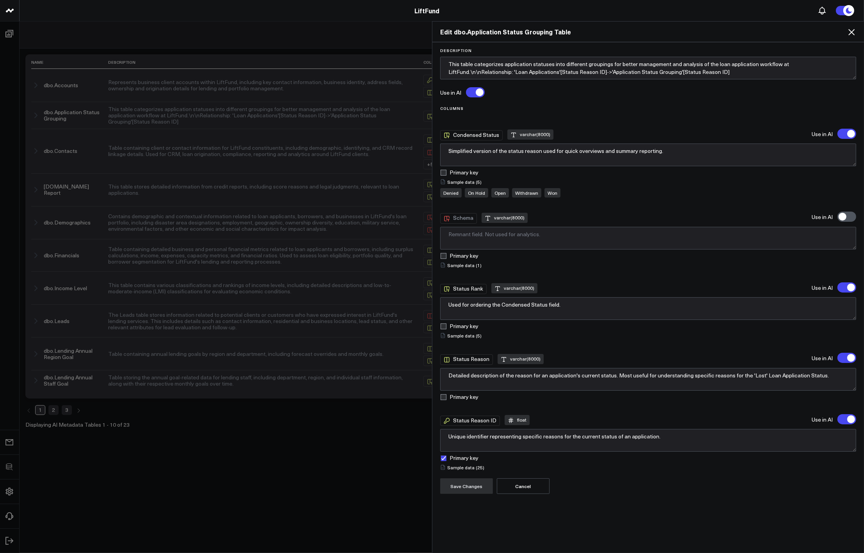
click at [589, 275] on div "Columns Condensed Status varchar(8000) Use in AI Simplified version of the stat…" at bounding box center [648, 288] width 416 height 364
click at [567, 116] on div "Columns Condensed Status varchar(8000) Use in AI Simplified version of the stat…" at bounding box center [648, 288] width 416 height 364
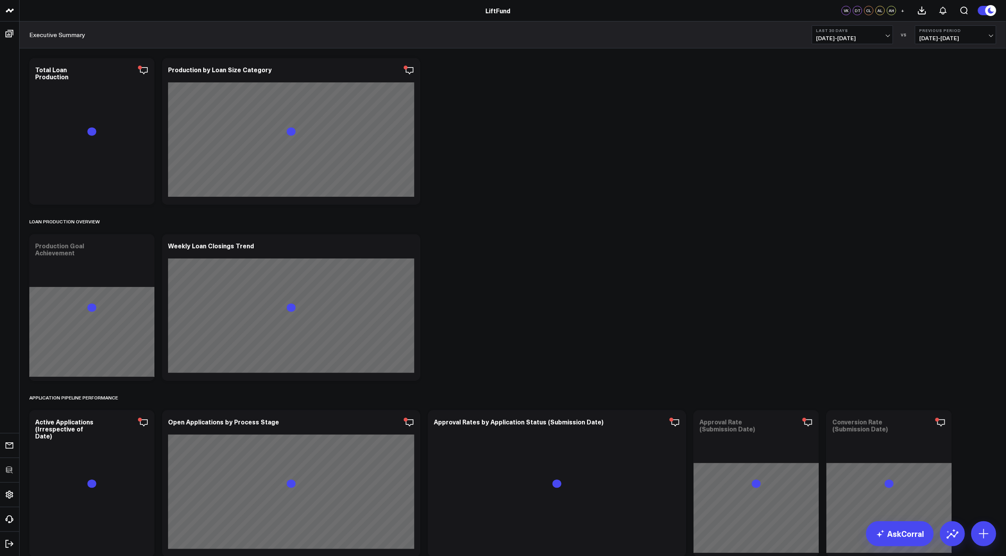
click at [912, 538] on link "AskCorral" at bounding box center [900, 534] width 68 height 25
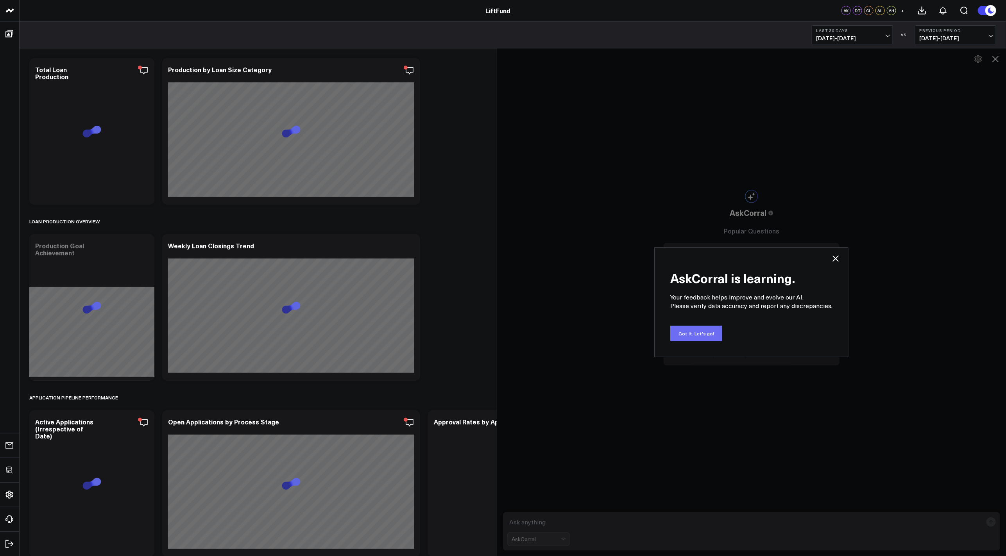
click at [698, 334] on button "Got it. Let's go!" at bounding box center [696, 334] width 52 height 16
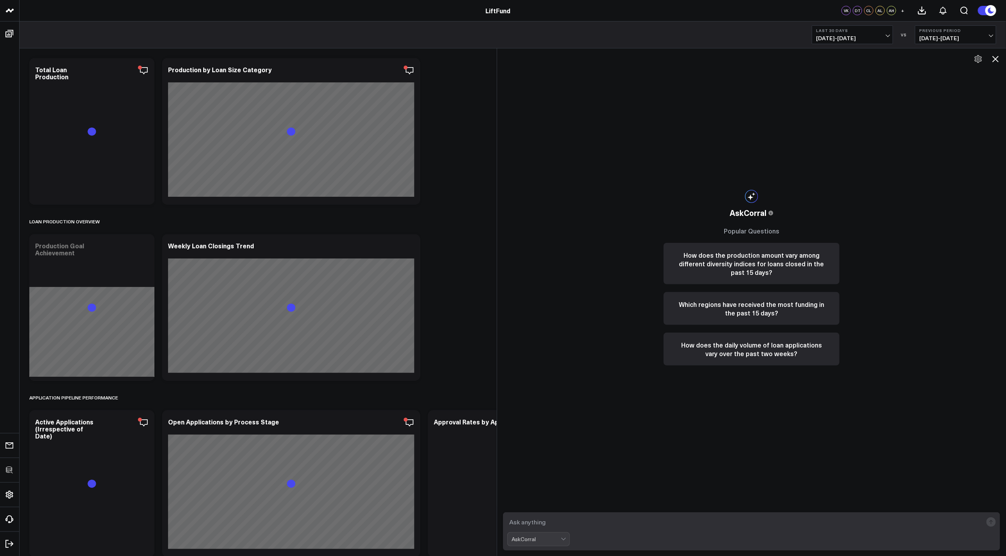
click at [630, 522] on textarea at bounding box center [744, 522] width 475 height 14
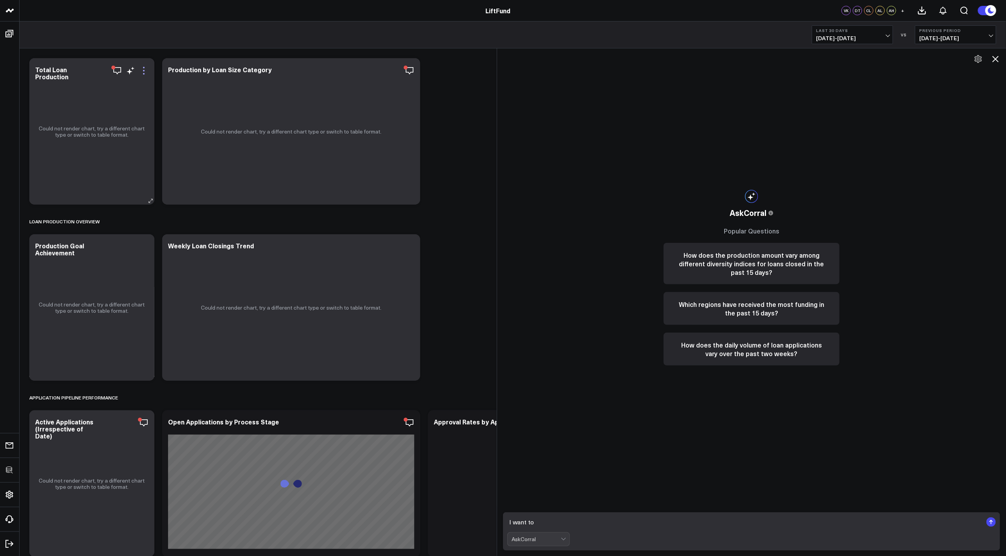
type textarea "I want to"
click at [141, 73] on icon at bounding box center [143, 70] width 9 height 9
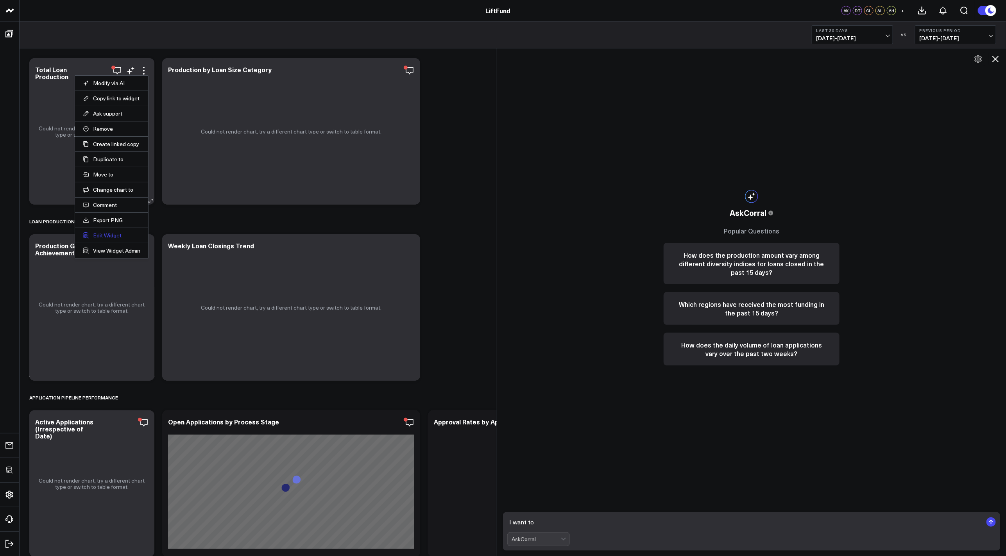
click at [109, 234] on button "Edit Widget" at bounding box center [111, 235] width 57 height 7
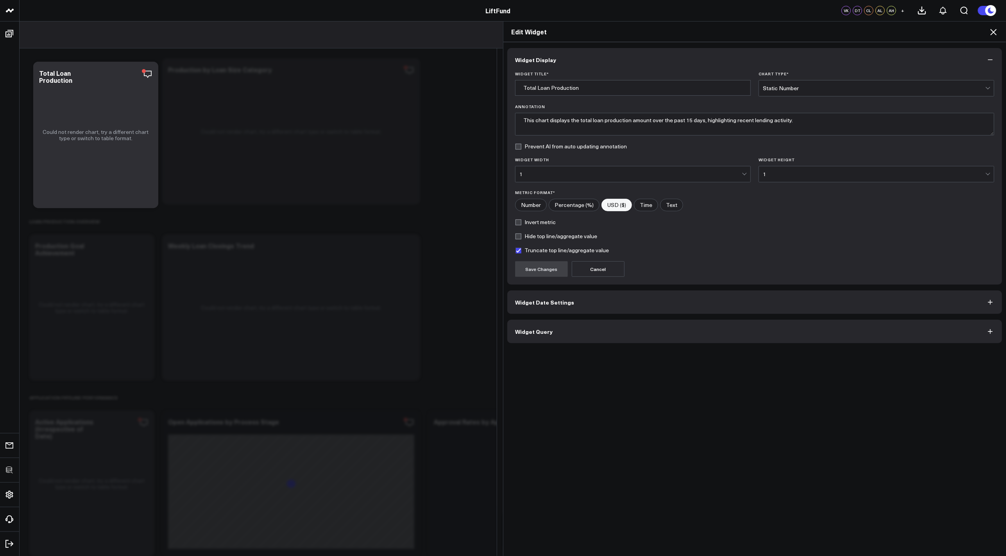
click at [520, 329] on span "Widget Query" at bounding box center [534, 332] width 38 height 6
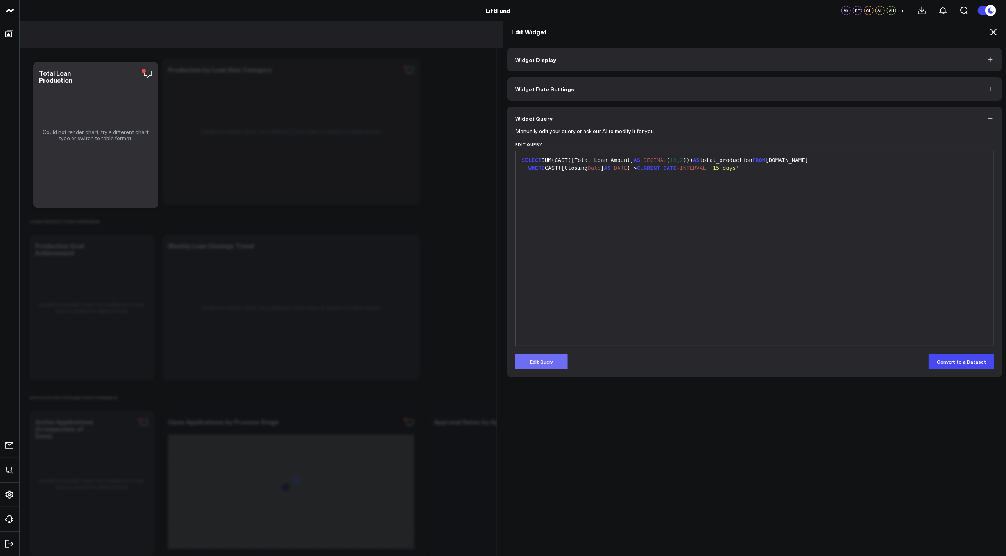
click at [541, 362] on button "Edit Query" at bounding box center [541, 362] width 53 height 16
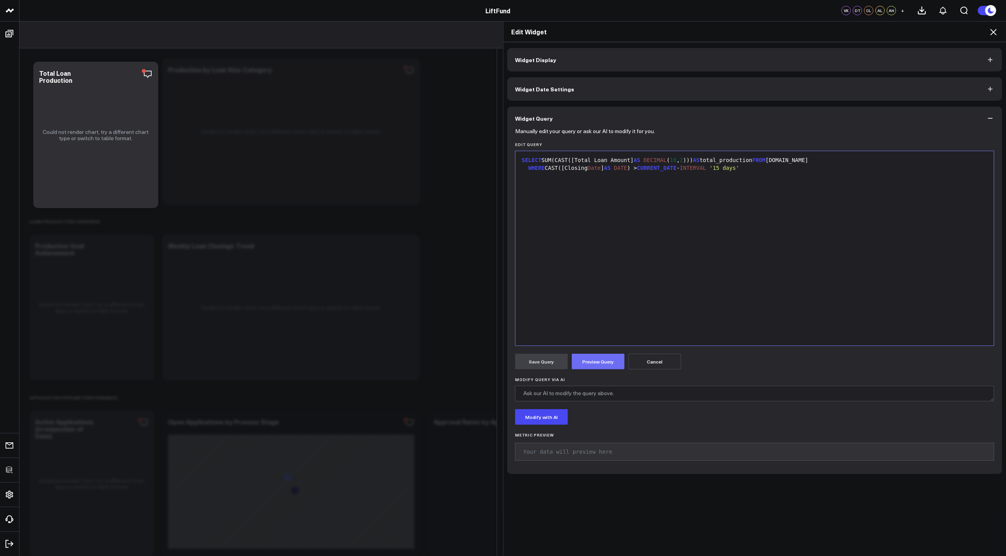
click at [587, 363] on button "Preview Query" at bounding box center [598, 362] width 53 height 16
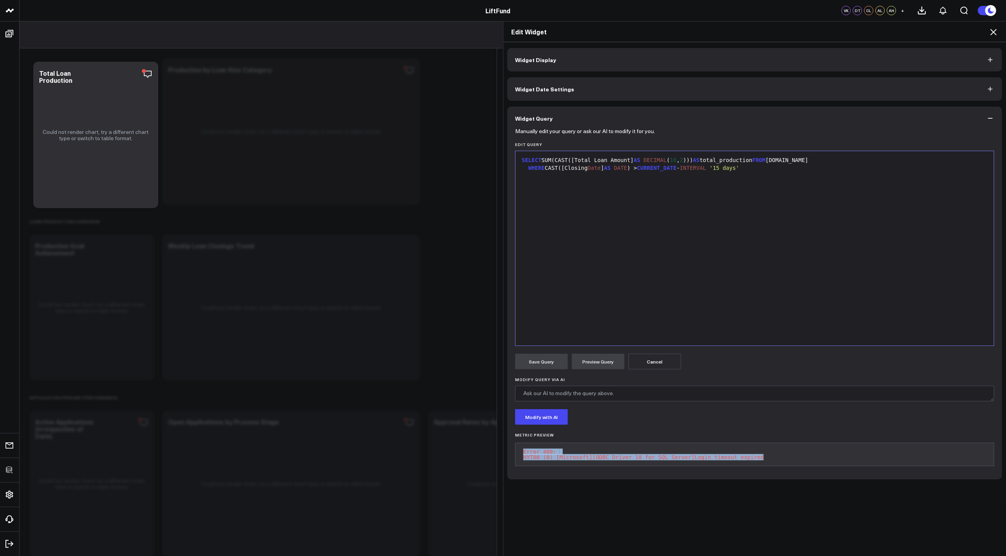
drag, startPoint x: 763, startPoint y: 458, endPoint x: 519, endPoint y: 446, distance: 244.9
click at [519, 446] on pre "Error 400: HYT00 (0) [Microsoft][ODBC Driver 18 for SQL Server]Login timeout ex…" at bounding box center [754, 454] width 479 height 23
copy pre "Error 400: HYT00 (0) [Microsoft][ODBC Driver 18 for SQL Server]Login timeout ex…"
click at [996, 36] on icon at bounding box center [993, 31] width 9 height 9
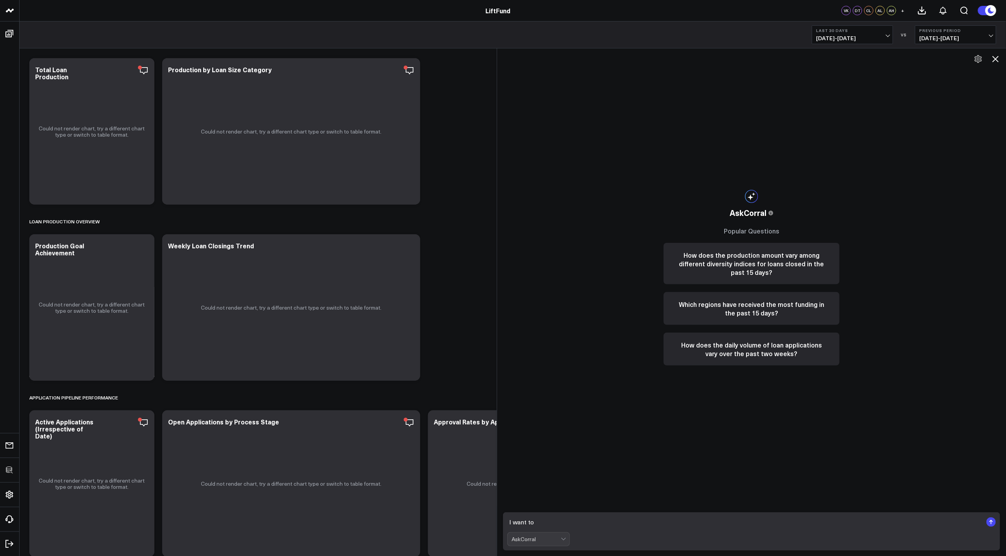
click at [995, 55] on icon at bounding box center [995, 58] width 9 height 9
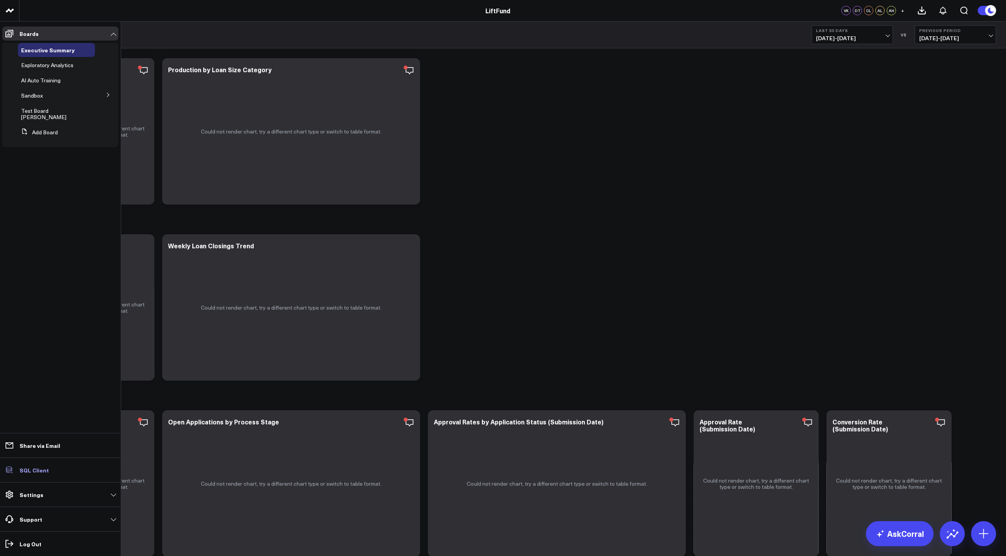
click at [36, 474] on p "SQL Client" at bounding box center [34, 470] width 29 height 6
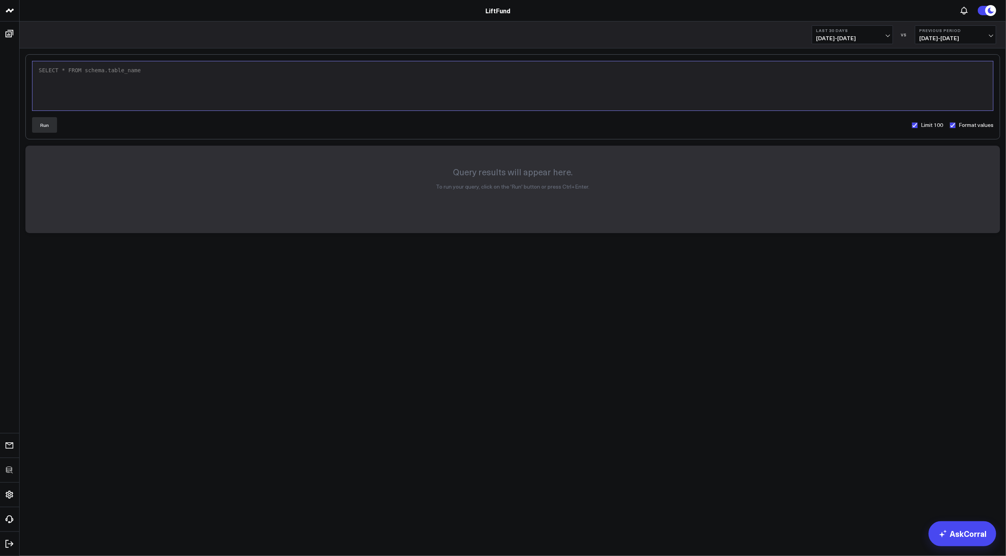
click at [261, 94] on div "SELECT * FROM schema.table_name" at bounding box center [512, 85] width 953 height 41
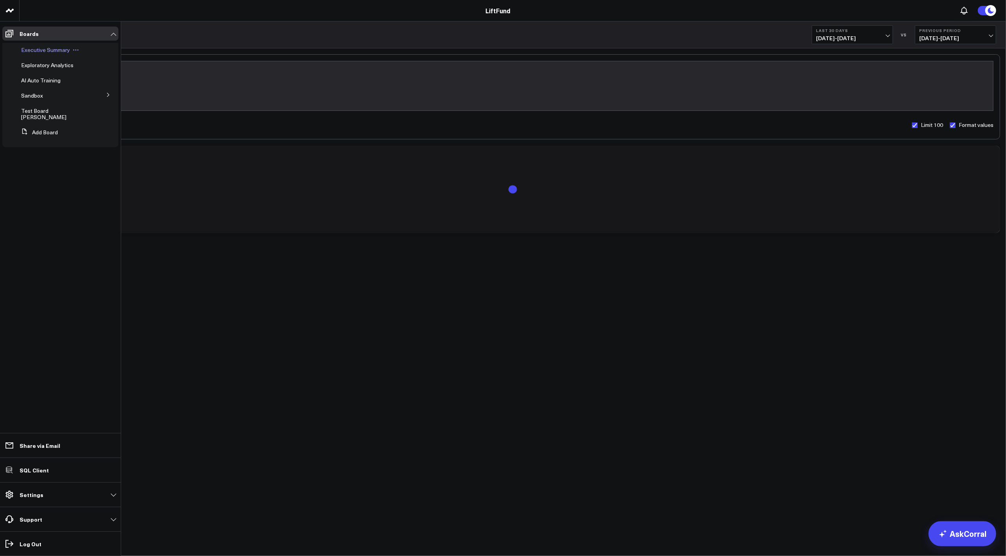
click at [49, 47] on span "Executive Summary" at bounding box center [45, 49] width 49 height 7
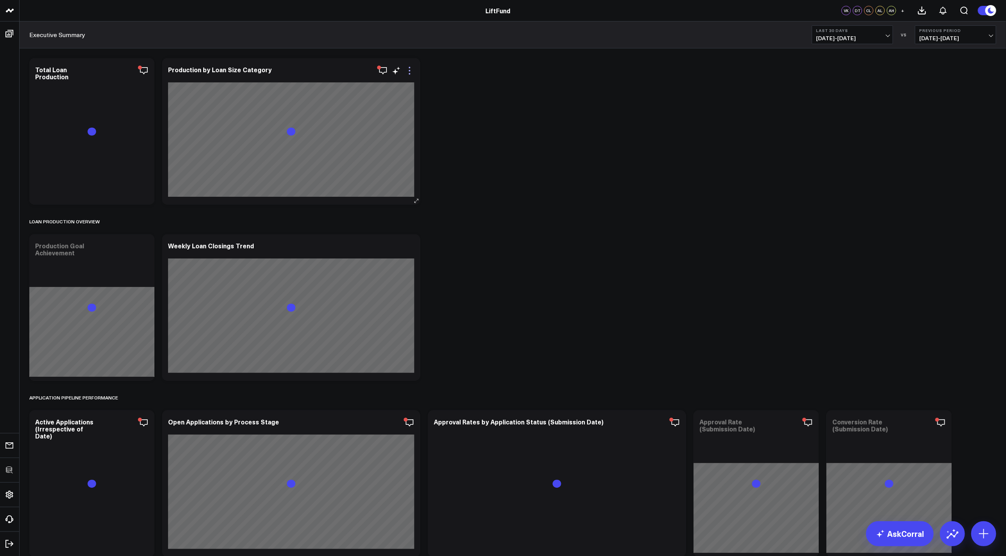
click at [409, 71] on icon at bounding box center [410, 71] width 2 height 2
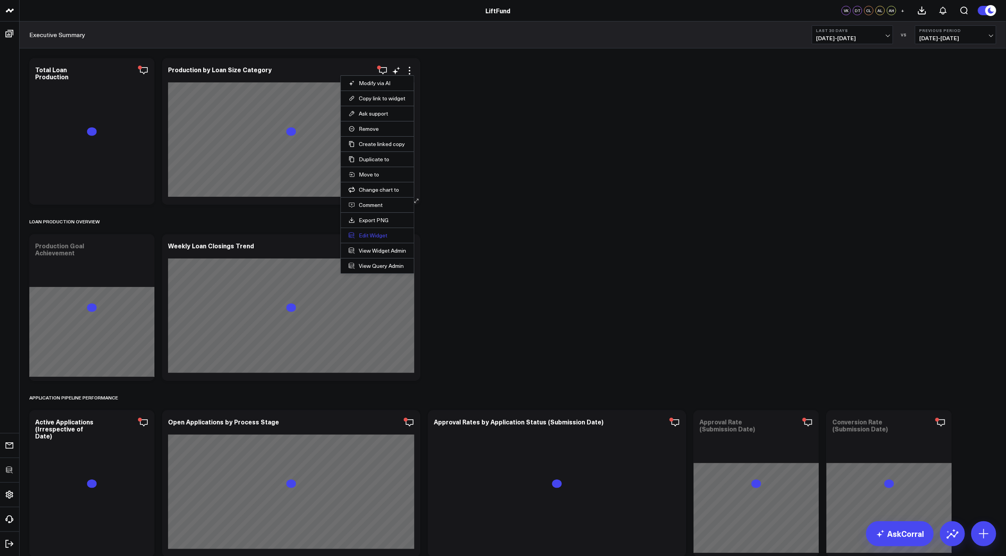
click at [371, 238] on button "Edit Widget" at bounding box center [377, 235] width 57 height 7
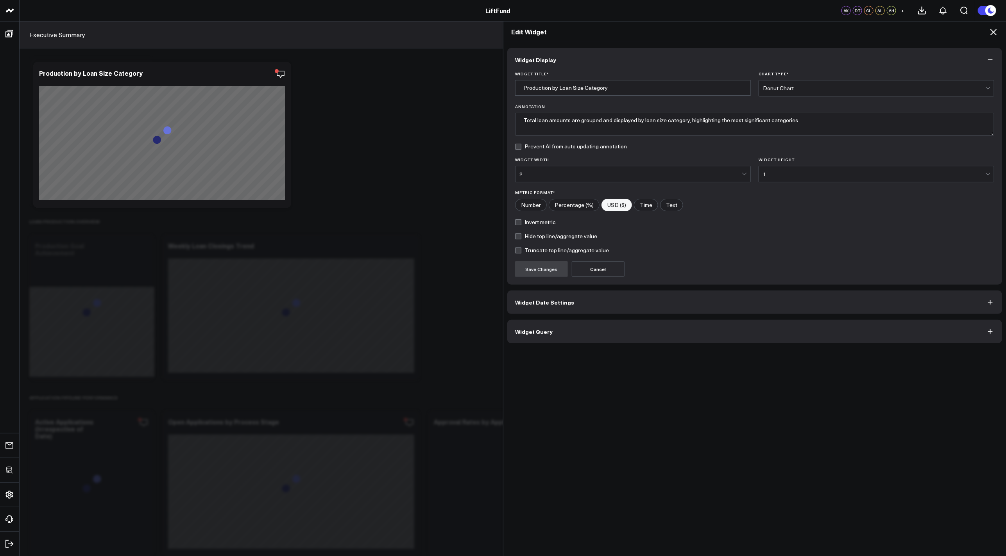
click at [540, 331] on span "Widget Query" at bounding box center [534, 332] width 38 height 6
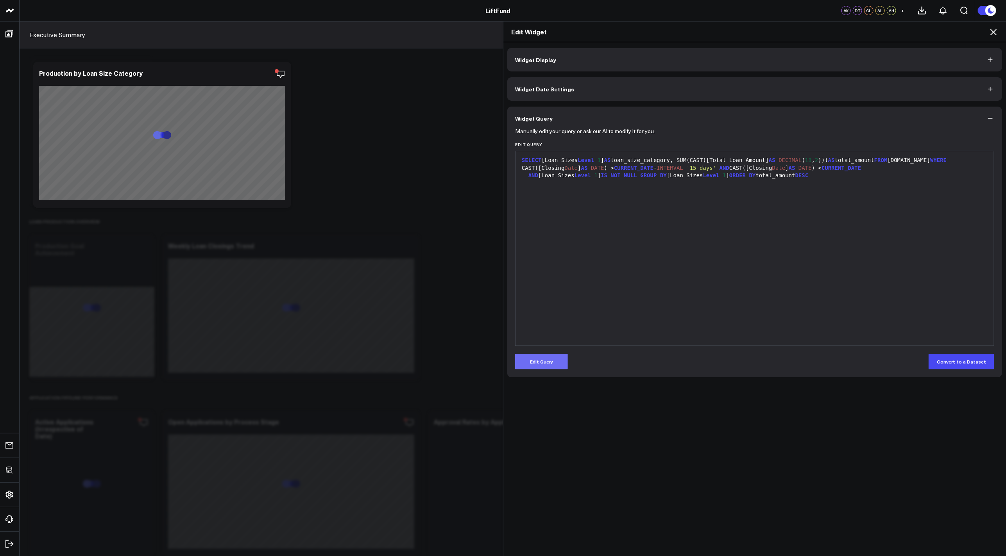
click at [529, 361] on button "Edit Query" at bounding box center [541, 362] width 53 height 16
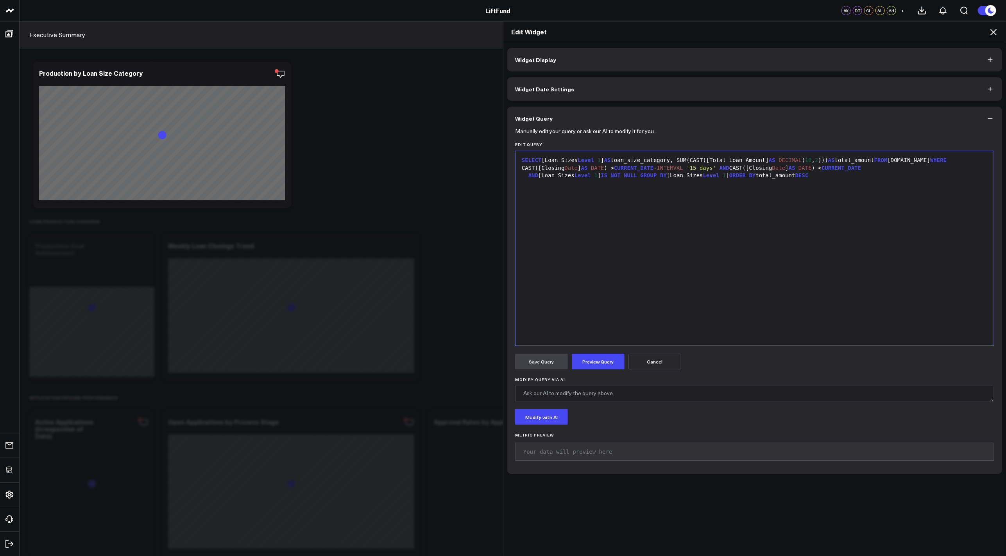
click at [629, 209] on div "SELECT [Loan Sizes Level 1 ] AS loan_size_category, SUM(CAST([Total Loan Amount…" at bounding box center [754, 248] width 470 height 187
click at [743, 210] on div "SELECT [Loan Sizes Level 1 ] AS loan_size_category, SUM(CAST([Total Loan Amount…" at bounding box center [754, 248] width 470 height 187
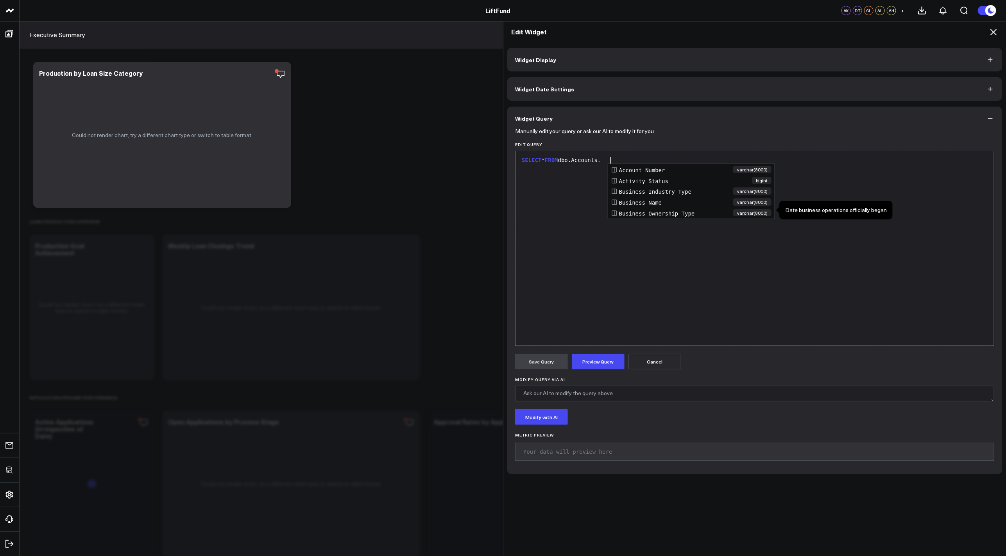
scroll to position [21, 0]
click at [29, 36] on div "Edit Widget Widget Display Widget Date Settings Widget Query Manually edit your…" at bounding box center [503, 288] width 1006 height 535
click at [993, 33] on icon at bounding box center [993, 32] width 6 height 6
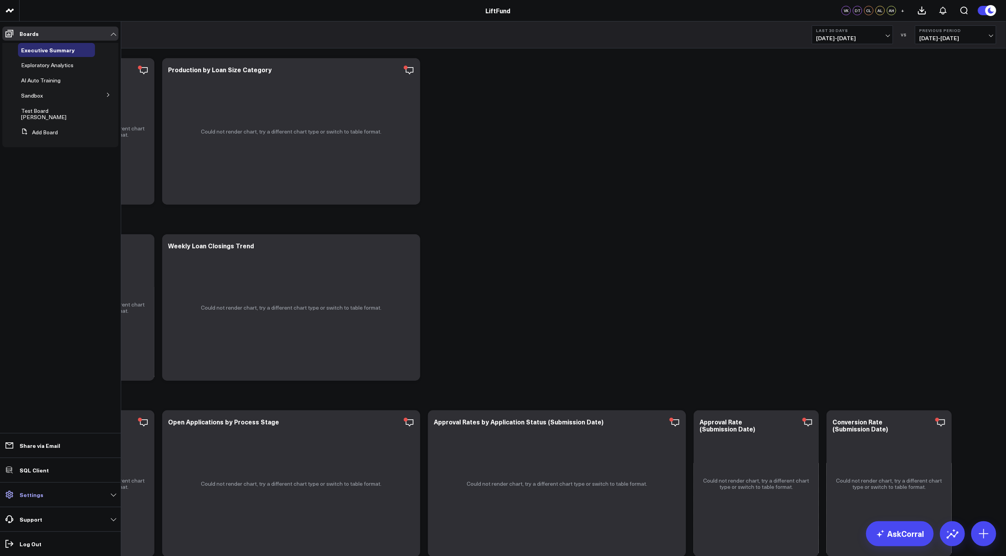
click at [42, 497] on link "Settings" at bounding box center [60, 495] width 116 height 14
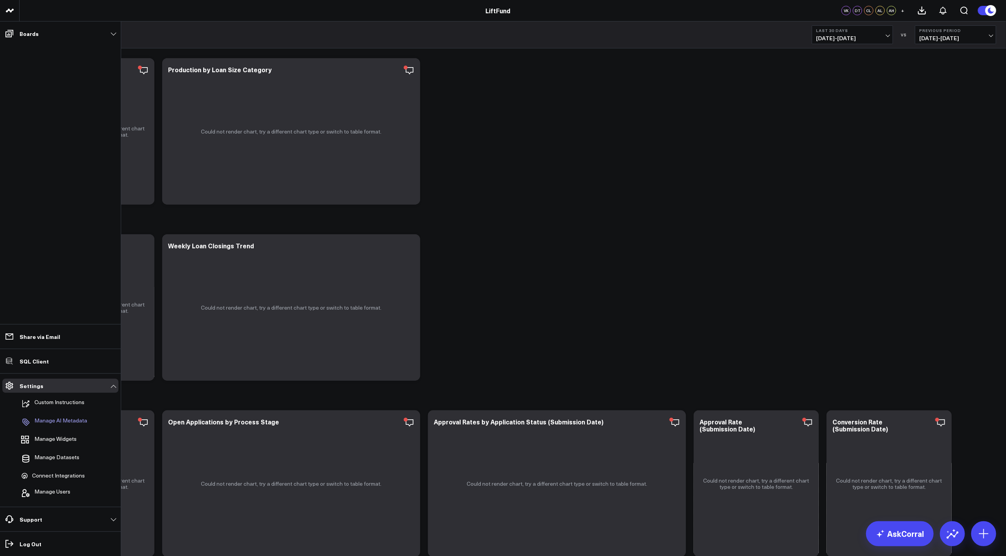
click at [67, 422] on p "Manage AI Metadata" at bounding box center [60, 422] width 53 height 9
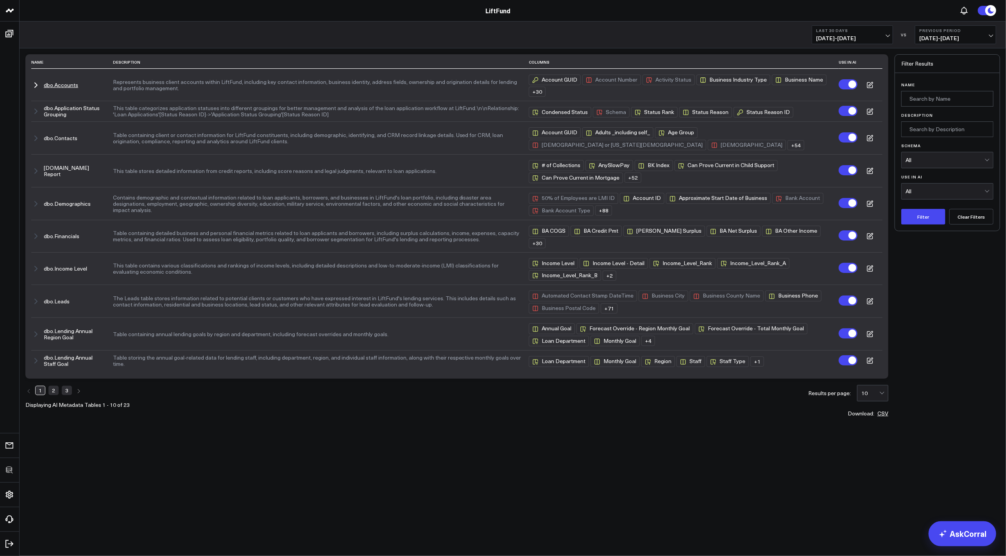
click at [70, 86] on button "dbo.Accounts" at bounding box center [61, 85] width 34 height 6
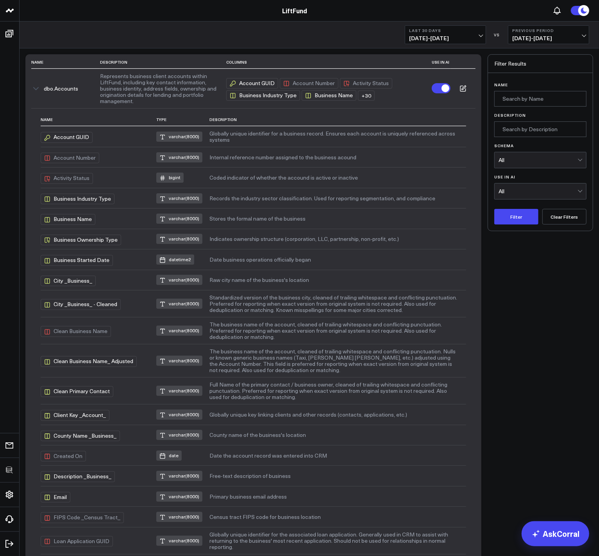
click at [429, 22] on div "Last 30 Days [DATE] - [DATE] VS Previous Period [DATE] - [DATE]" at bounding box center [309, 34] width 579 height 27
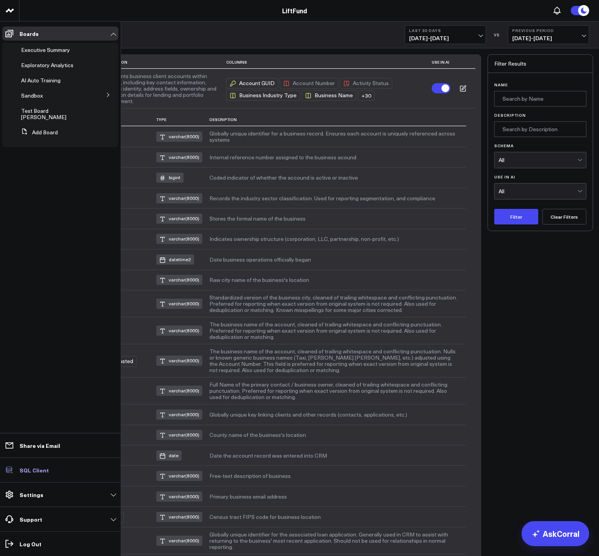
click at [40, 469] on p "SQL Client" at bounding box center [34, 470] width 29 height 6
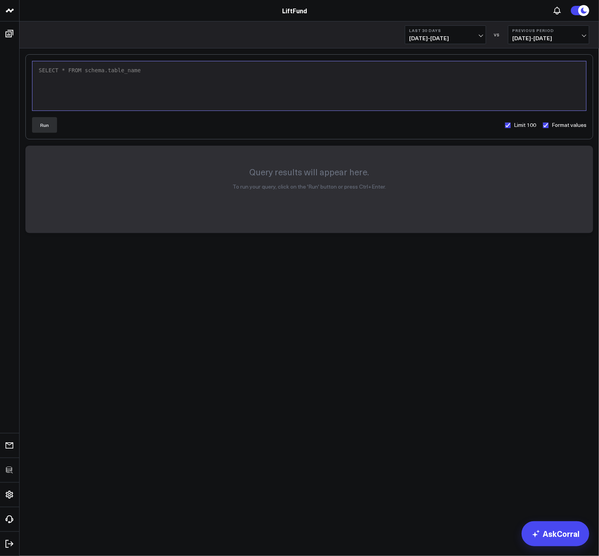
click at [180, 84] on div "SELECT * FROM schema.table_name" at bounding box center [309, 85] width 546 height 41
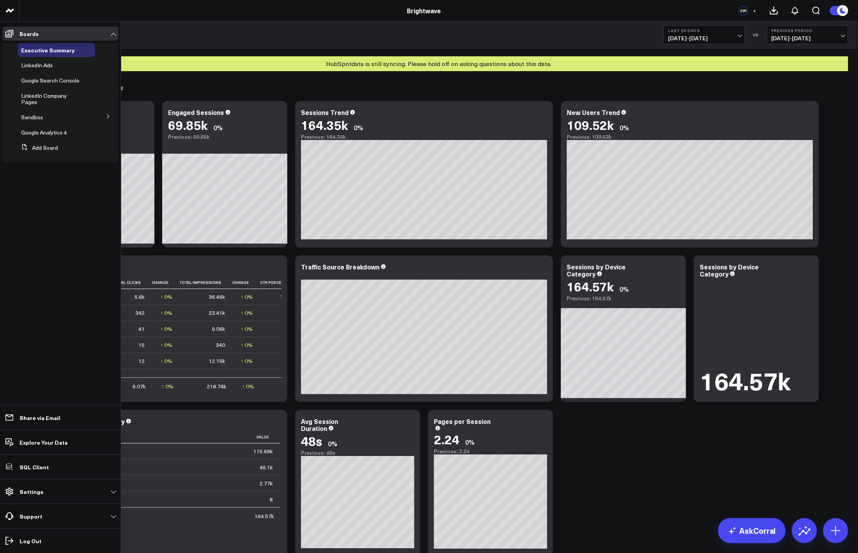
click at [105, 110] on button at bounding box center [108, 116] width 20 height 12
click at [48, 127] on span "Google Ads" at bounding box center [40, 130] width 28 height 7
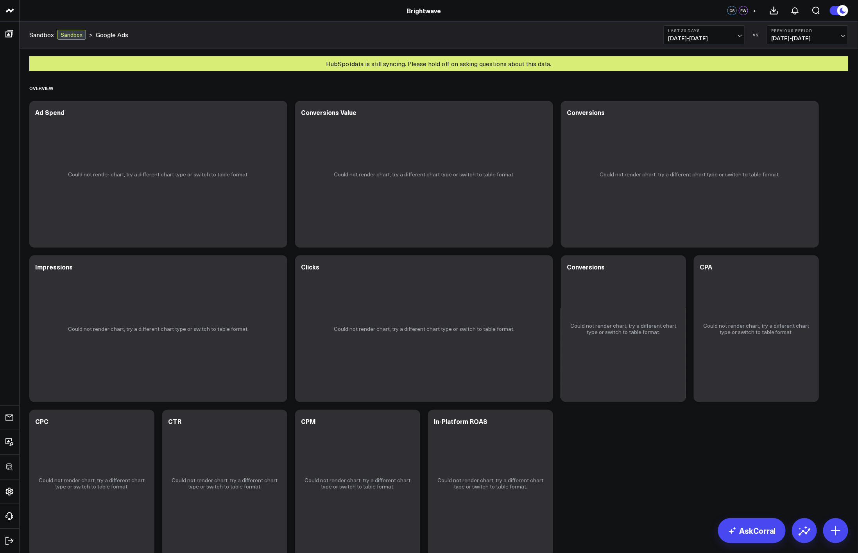
click at [712, 30] on b "Last 30 Days" at bounding box center [704, 30] width 73 height 5
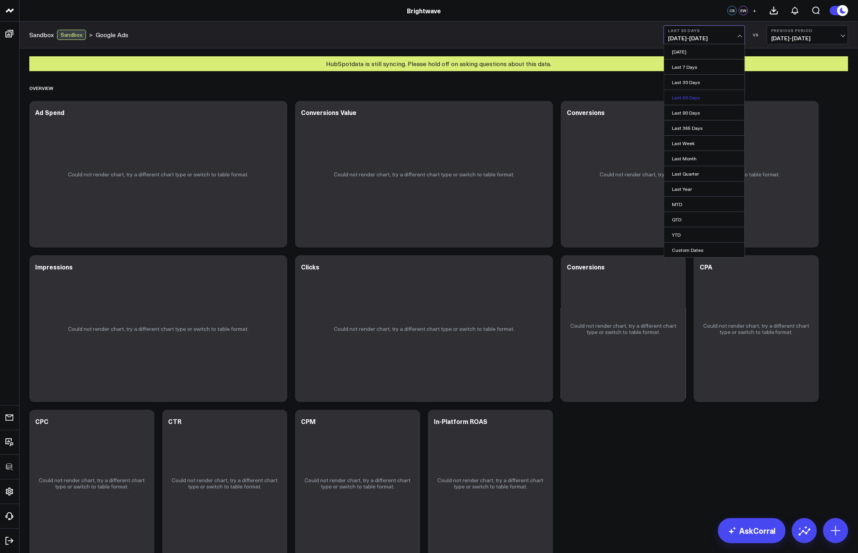
click at [686, 94] on link "Last 60 Days" at bounding box center [704, 97] width 80 height 15
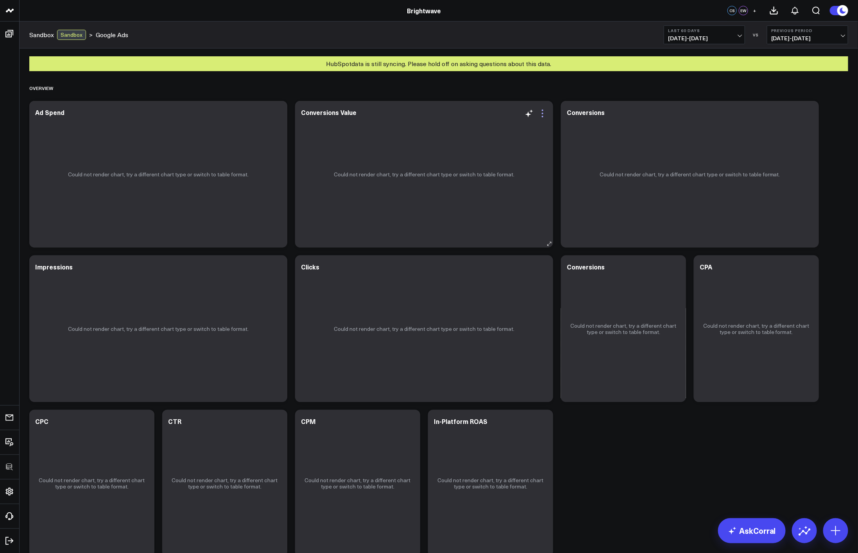
click at [540, 112] on icon at bounding box center [542, 113] width 9 height 9
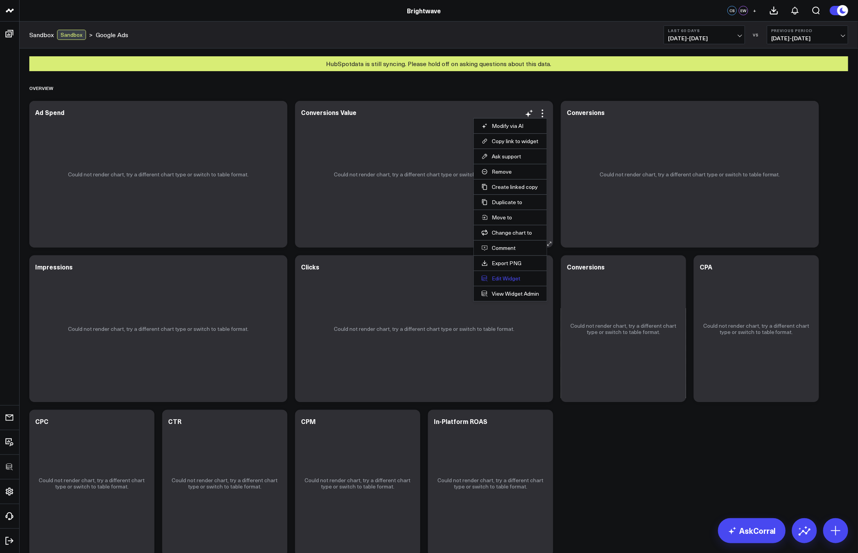
click at [506, 278] on button "Edit Widget" at bounding box center [509, 278] width 57 height 7
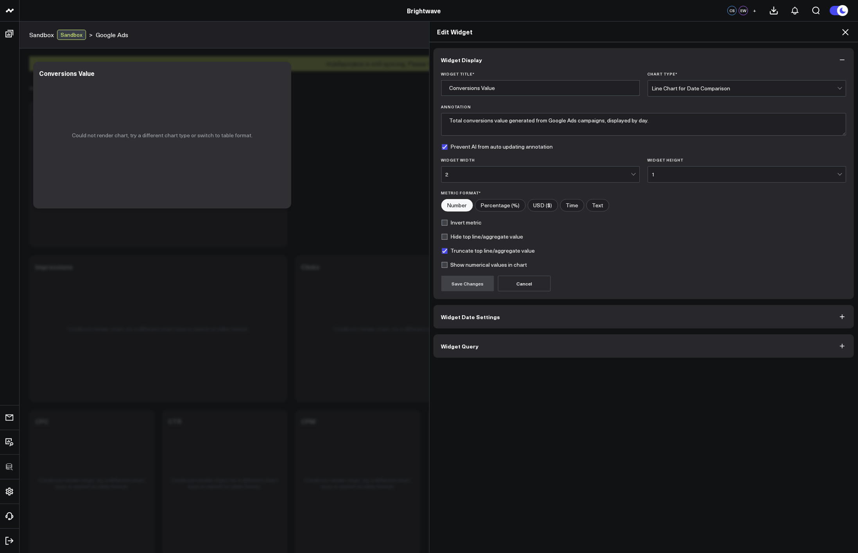
click at [497, 344] on button "Widget Query" at bounding box center [643, 345] width 421 height 23
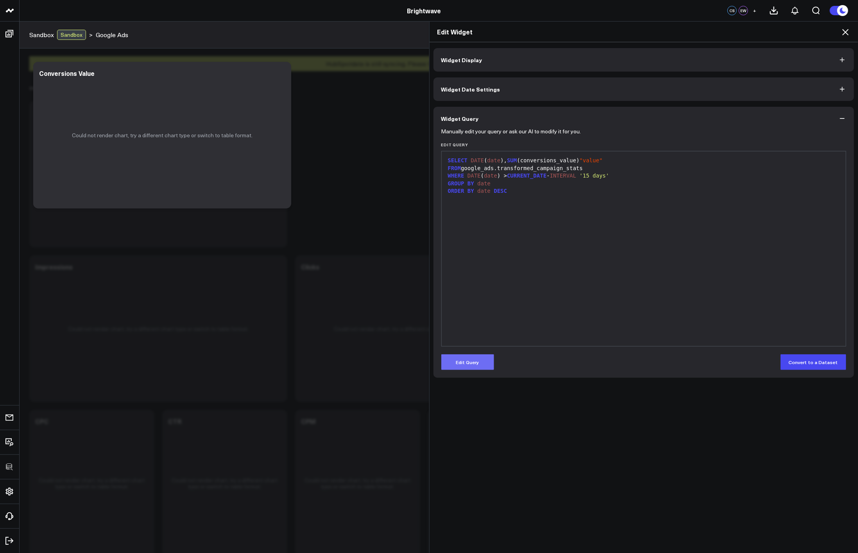
click at [473, 362] on button "Edit Query" at bounding box center [467, 362] width 53 height 16
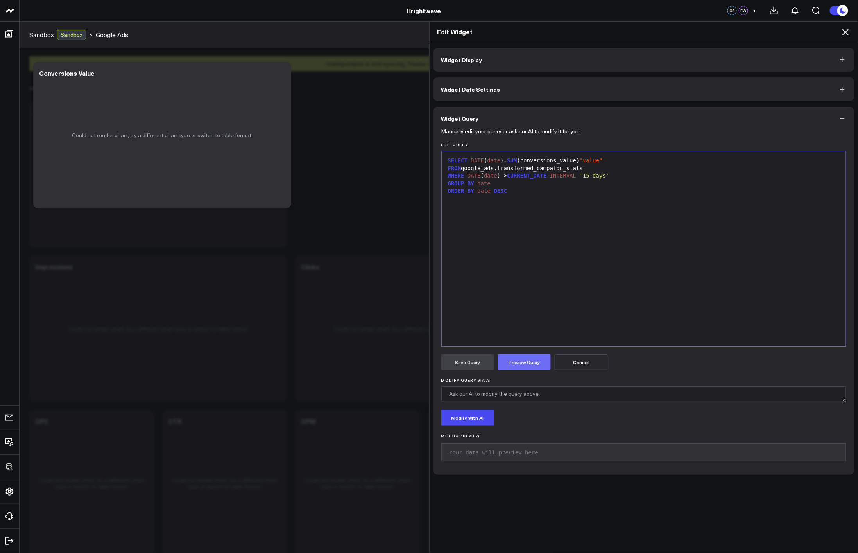
click at [508, 359] on button "Preview Query" at bounding box center [524, 362] width 53 height 16
